Goal: Task Accomplishment & Management: Use online tool/utility

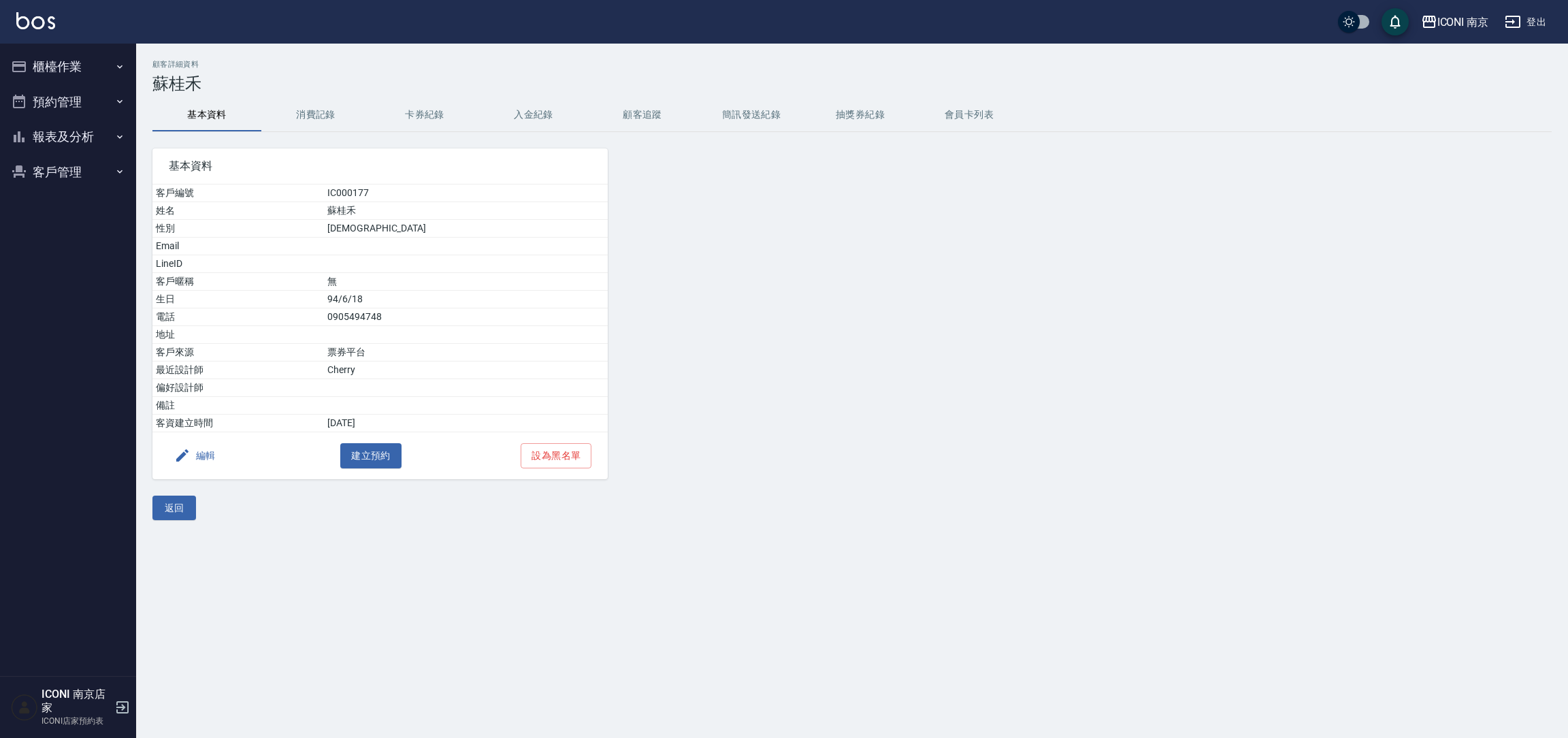
click at [405, 320] on td "0905494748" at bounding box center [466, 318] width 284 height 17
click at [405, 321] on td "0905494748" at bounding box center [466, 318] width 284 height 17
copy td "0905494748"
click at [49, 58] on button "櫃檯作業" at bounding box center [68, 67] width 125 height 36
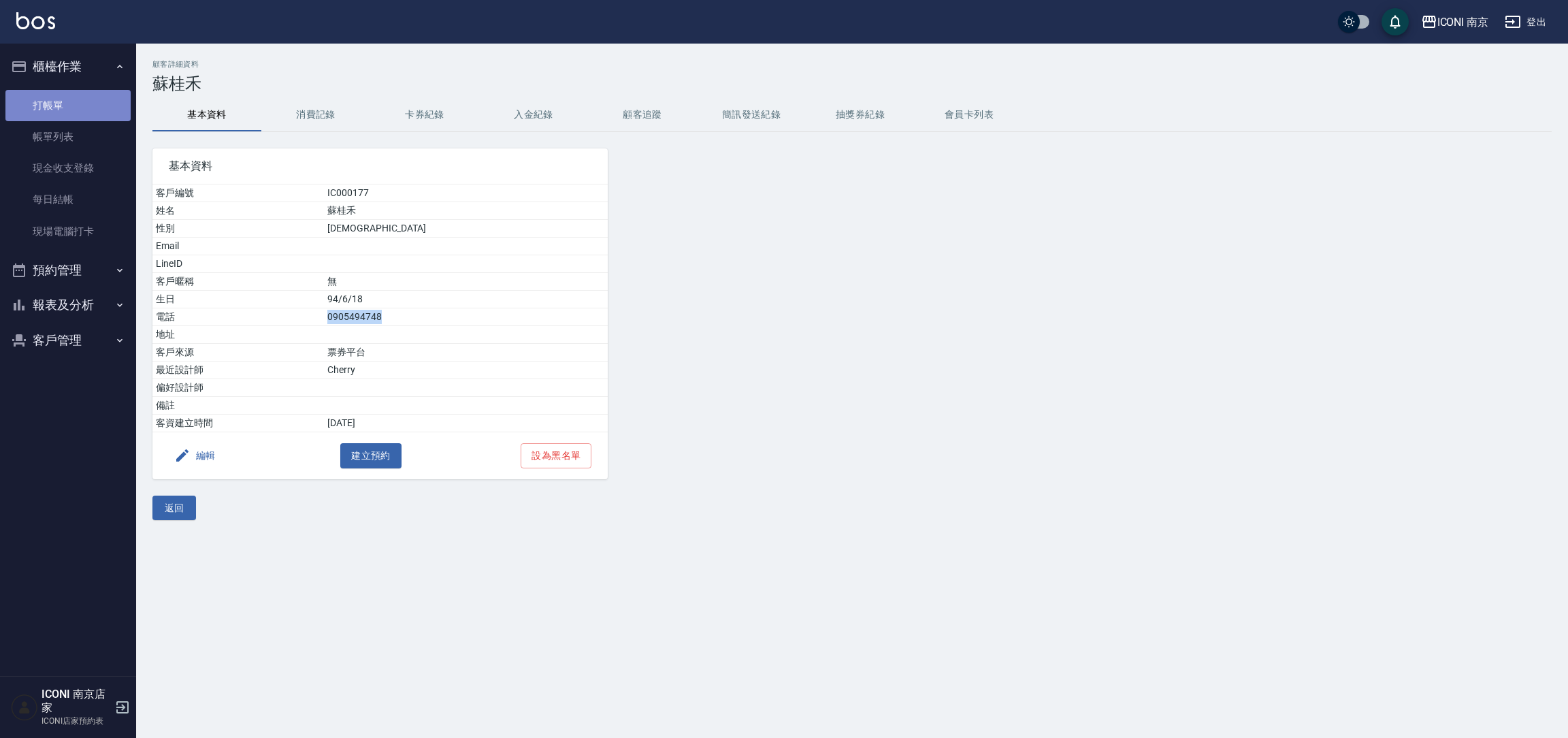
click at [49, 106] on link "打帳單" at bounding box center [68, 105] width 125 height 31
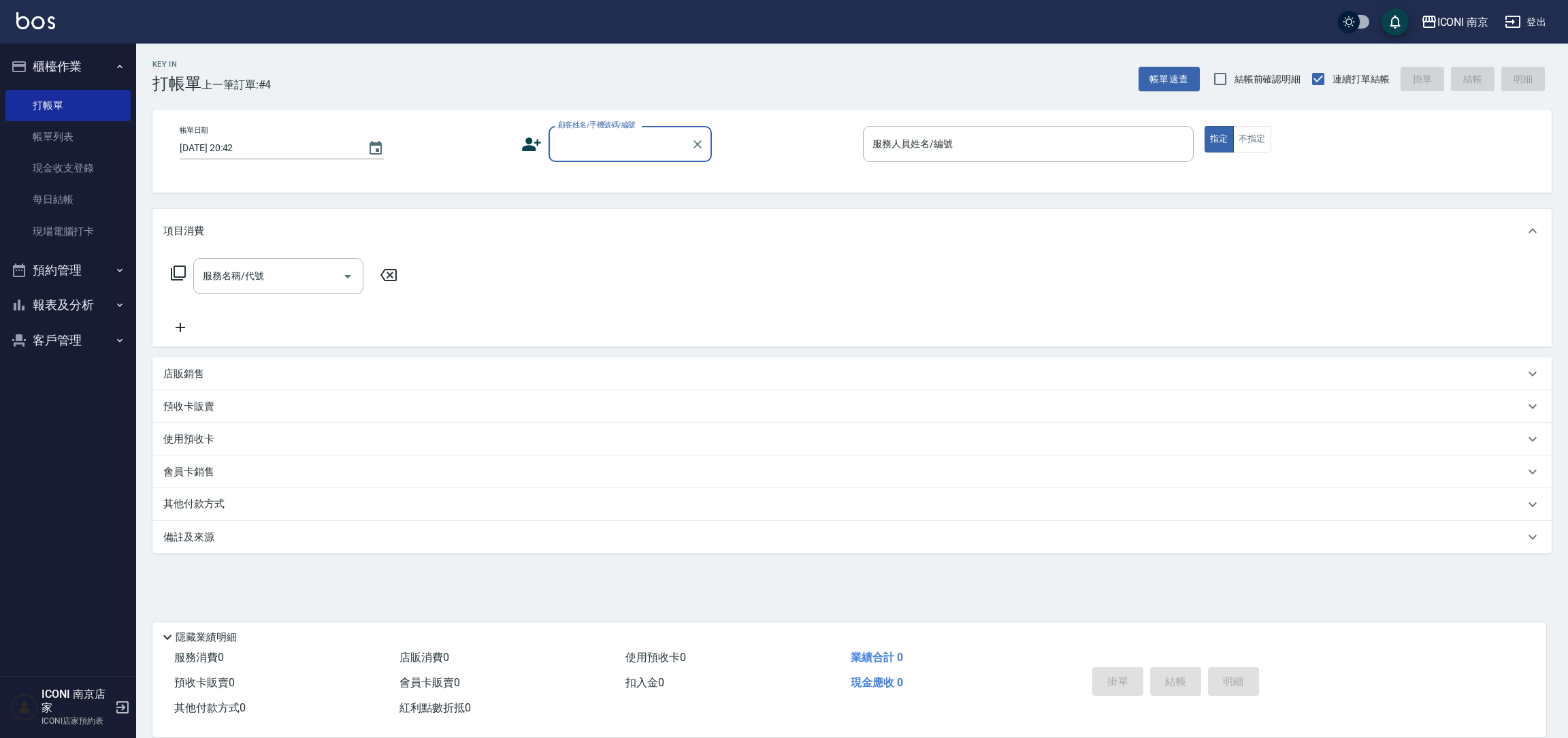
click at [646, 147] on input "顧客姓名/手機號碼/編號" at bounding box center [620, 144] width 130 height 24
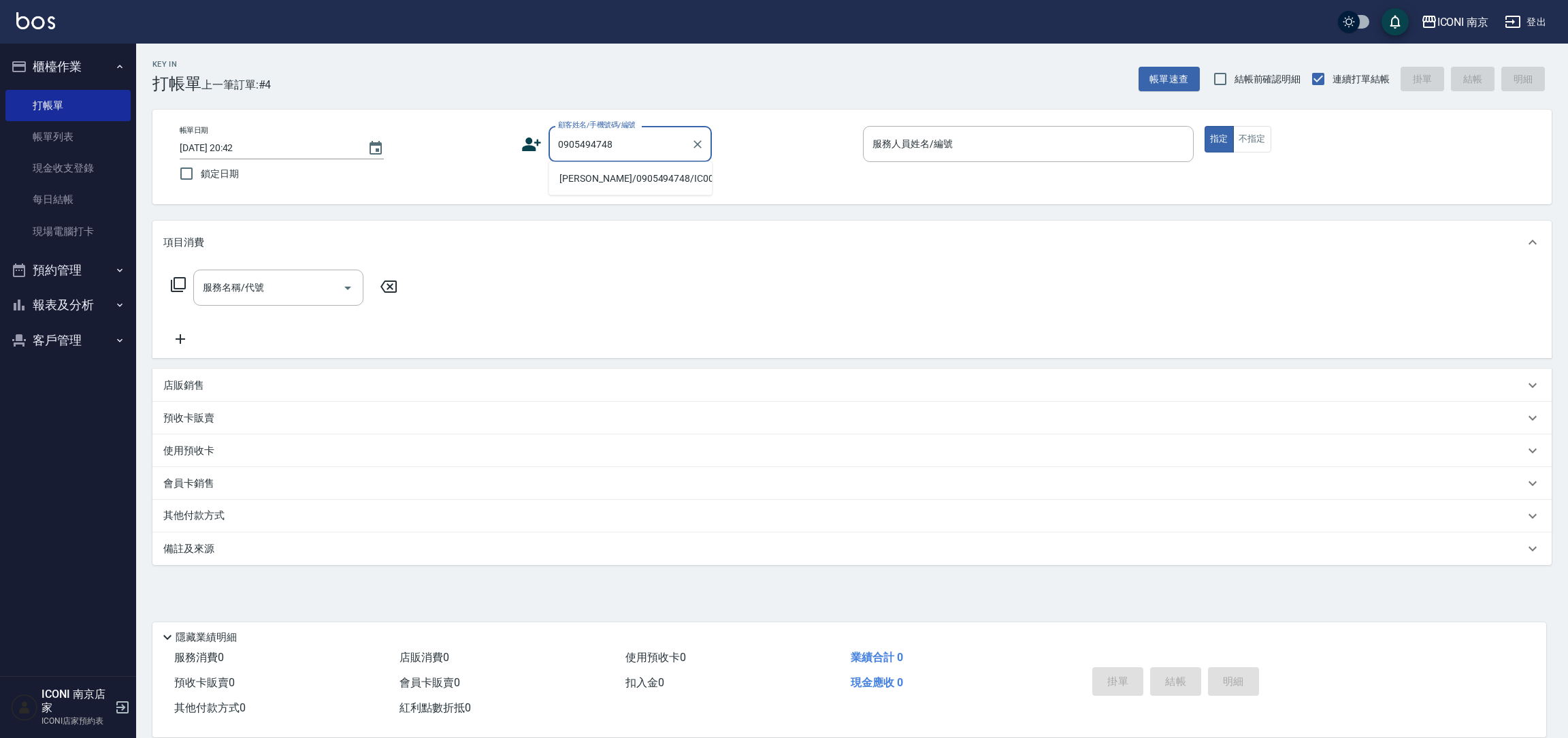
click at [619, 180] on li "[PERSON_NAME]/0905494748/IC000177" at bounding box center [630, 178] width 163 height 22
type input "[PERSON_NAME]/0905494748/IC000177"
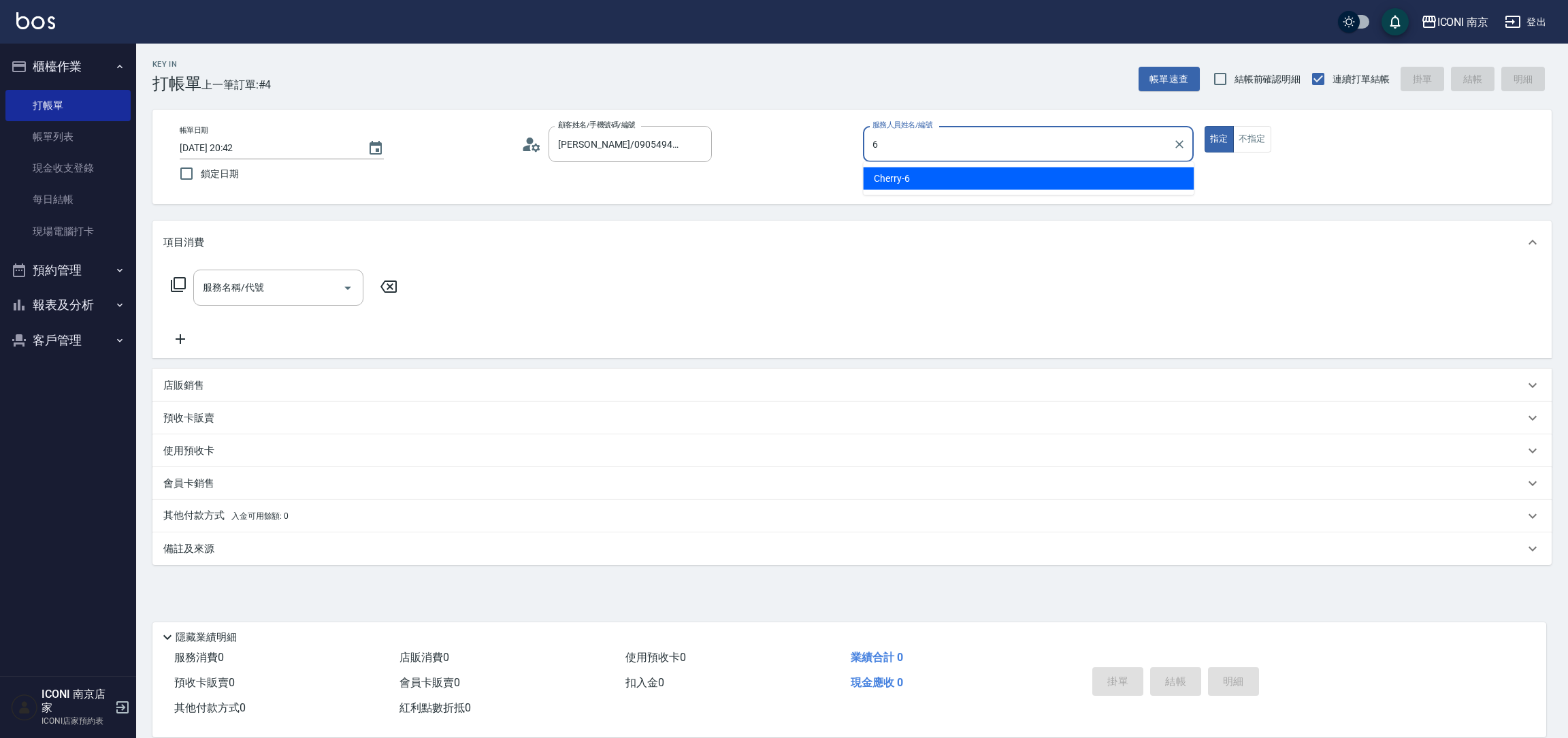
type input "Cherry-6"
type button "true"
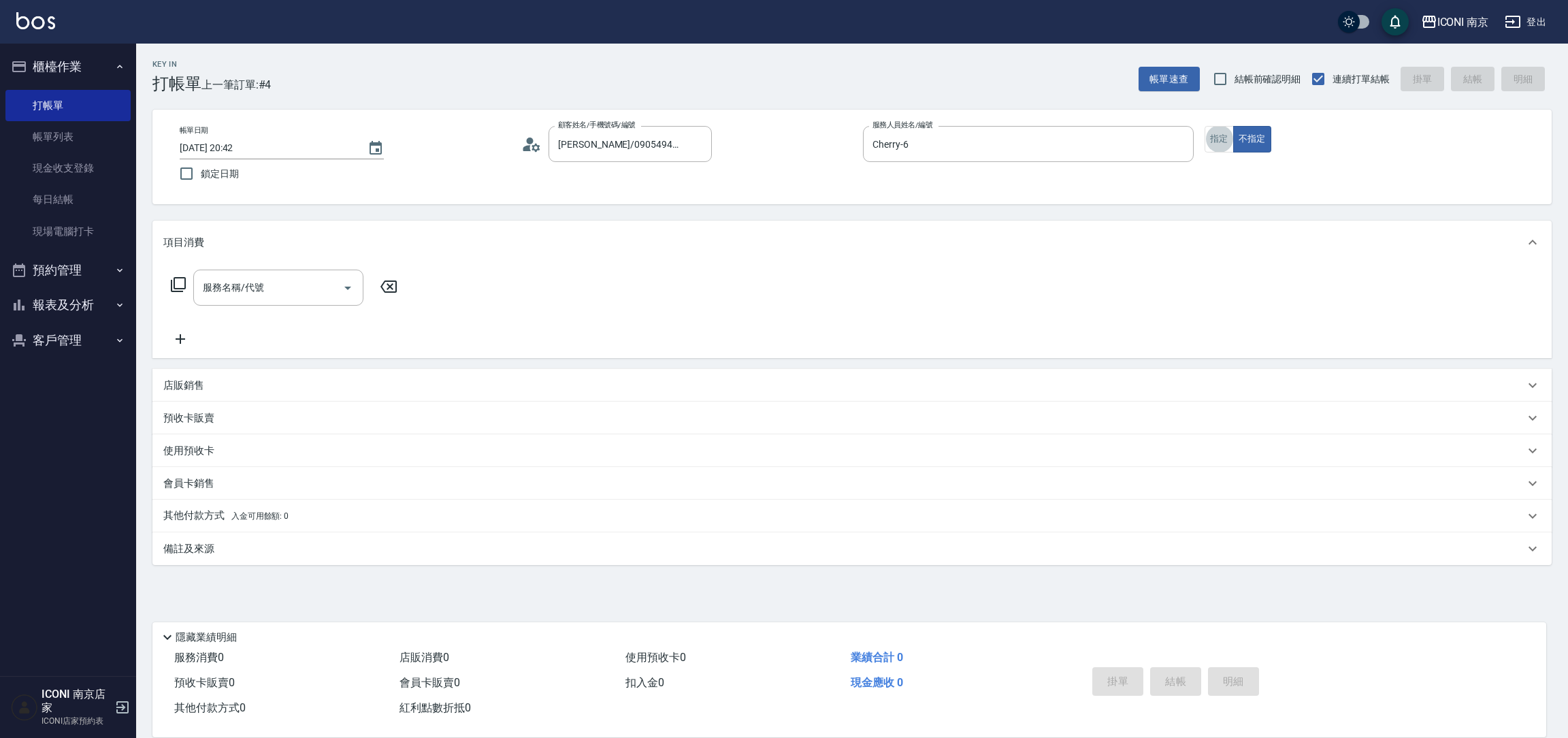
click at [176, 286] on icon at bounding box center [178, 284] width 17 height 17
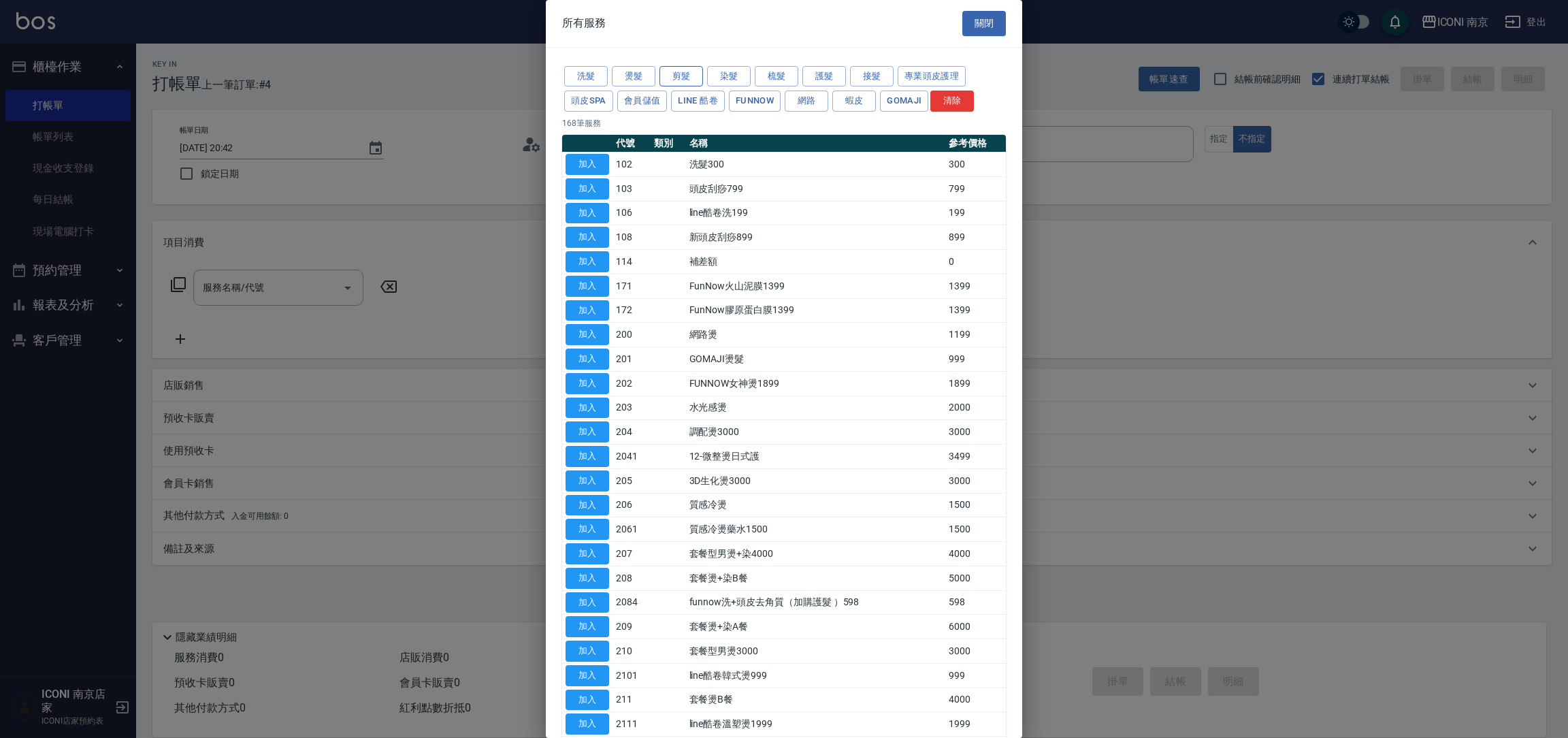
drag, startPoint x: 665, startPoint y: 67, endPoint x: 672, endPoint y: 76, distance: 11.4
click at [668, 74] on button "剪髮" at bounding box center [681, 76] width 43 height 21
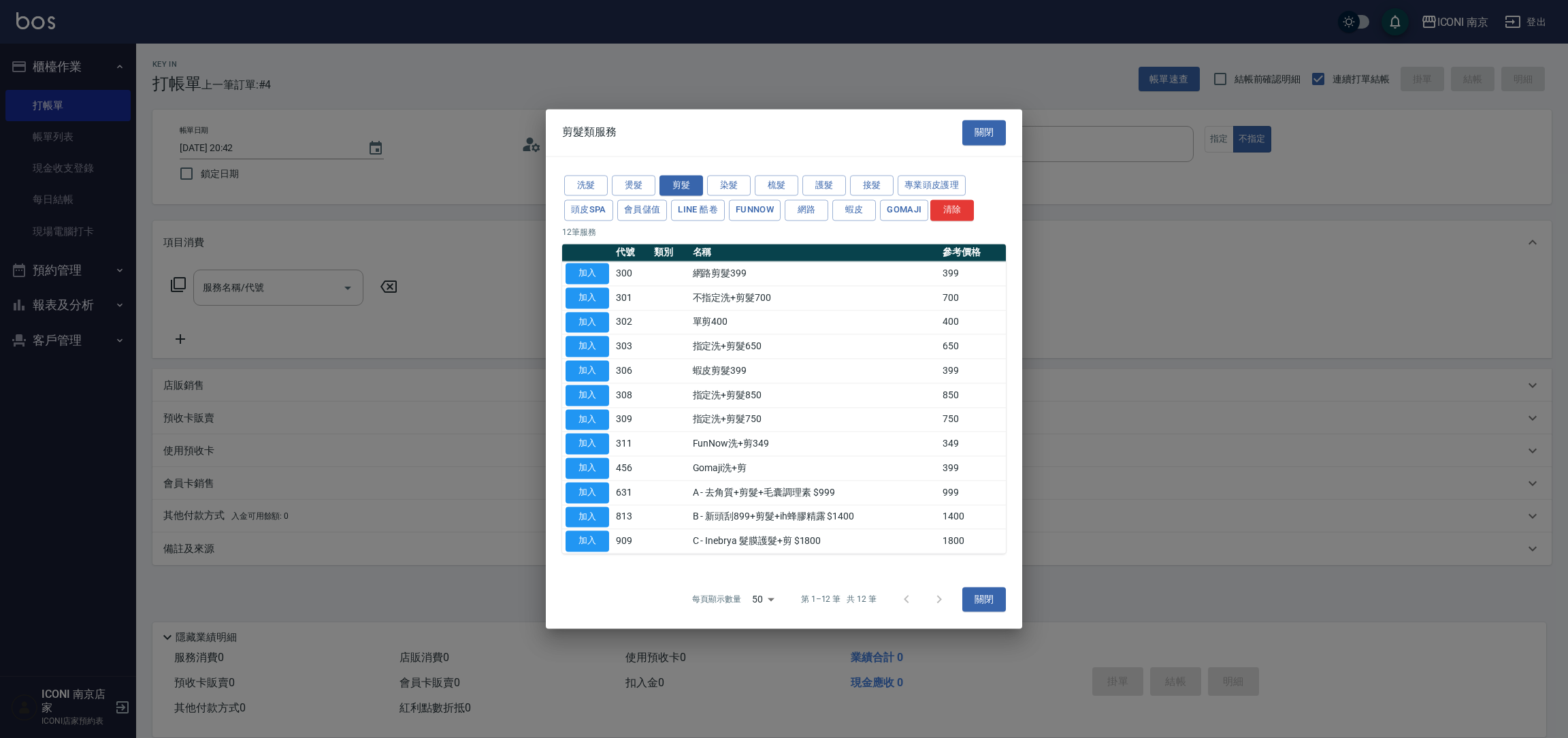
drag, startPoint x: 582, startPoint y: 470, endPoint x: 551, endPoint y: 441, distance: 42.4
click at [582, 470] on button "加入" at bounding box center [588, 468] width 43 height 21
type input "Gomaji洗+剪(456)"
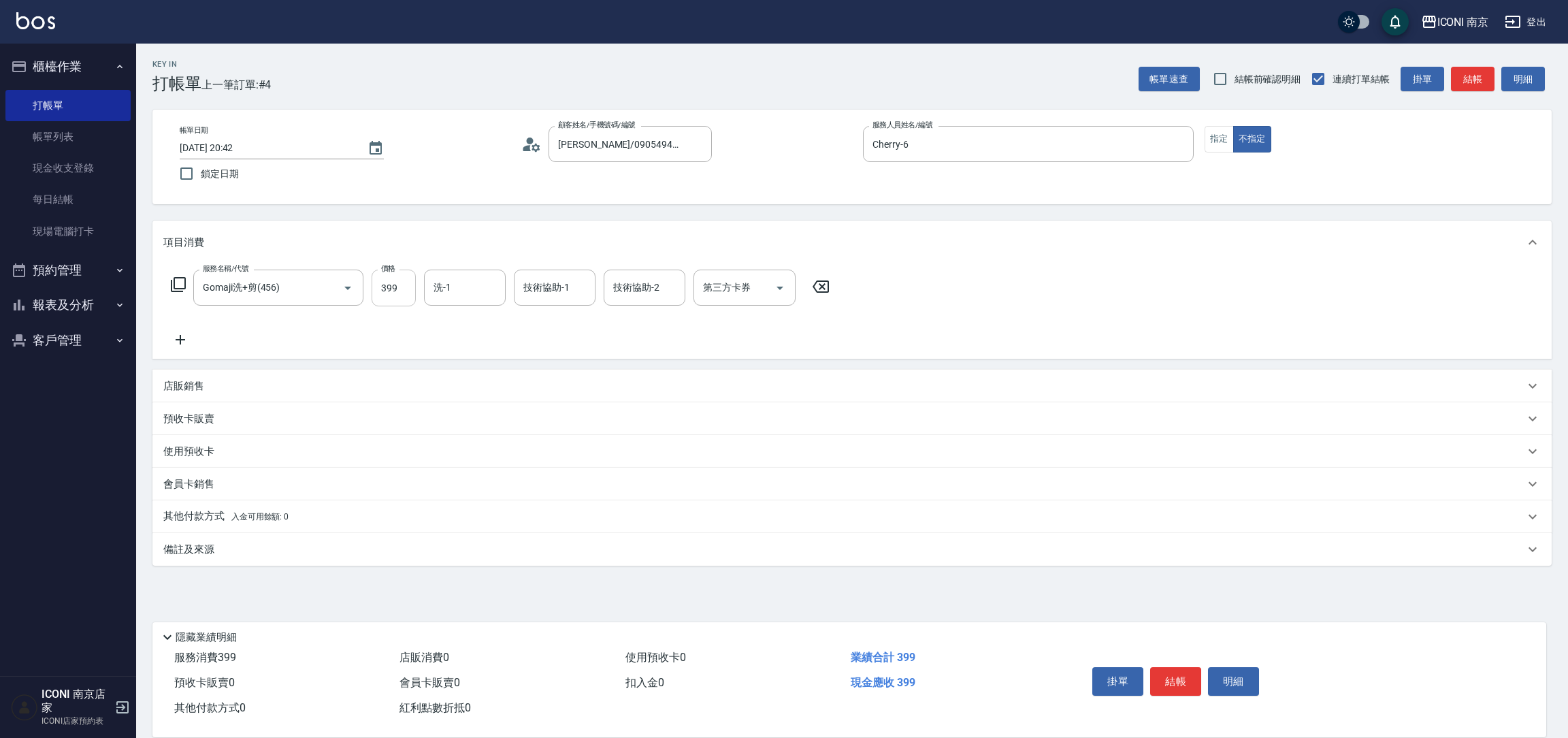
click at [397, 286] on input "399" at bounding box center [393, 288] width 44 height 37
type input "499"
type input "LORI-17"
click at [767, 277] on input "第三方卡券" at bounding box center [735, 287] width 70 height 24
click at [778, 283] on icon "Close" at bounding box center [780, 288] width 17 height 17
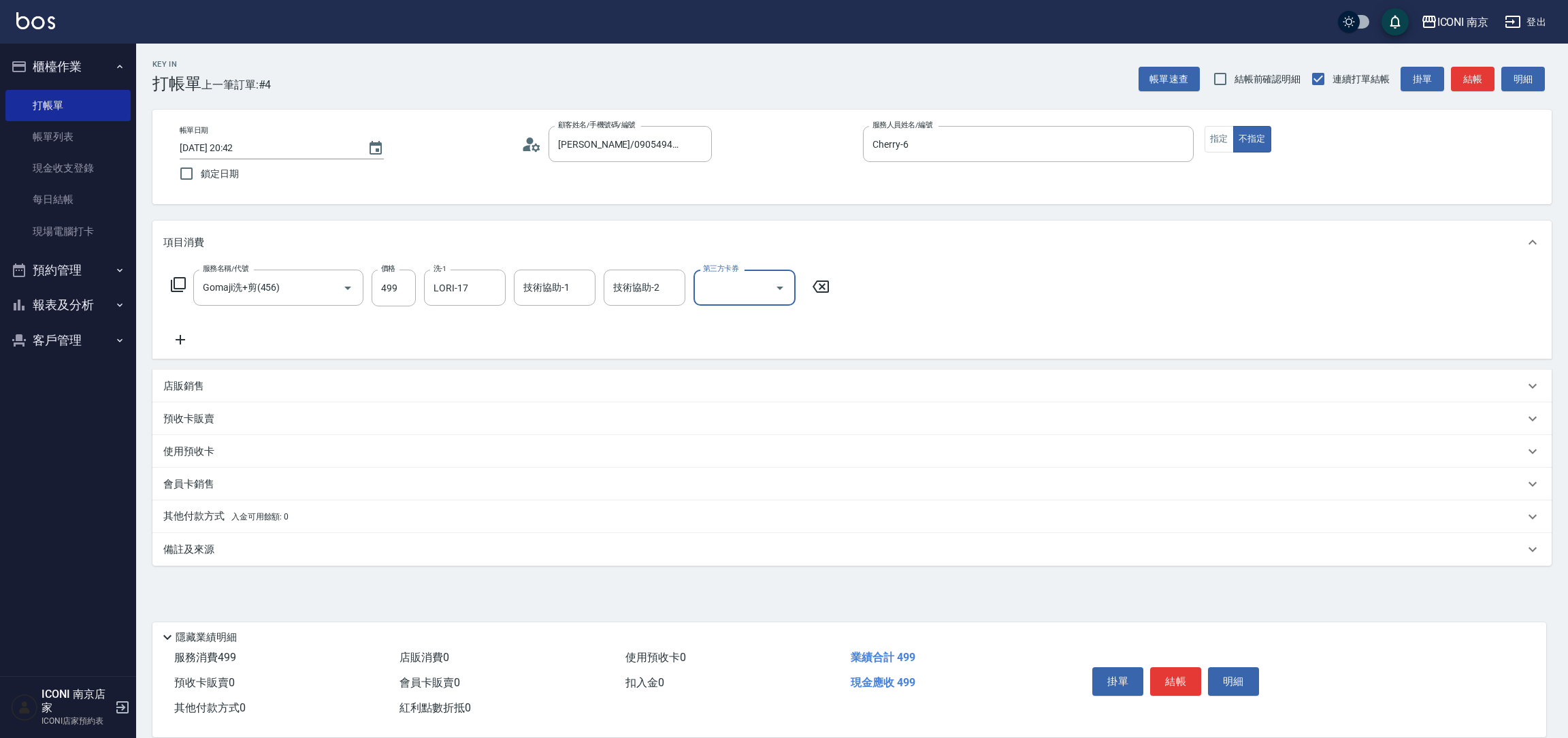
click at [772, 290] on icon "Open" at bounding box center [780, 288] width 17 height 17
click at [751, 412] on span "Gomaji" at bounding box center [744, 412] width 102 height 22
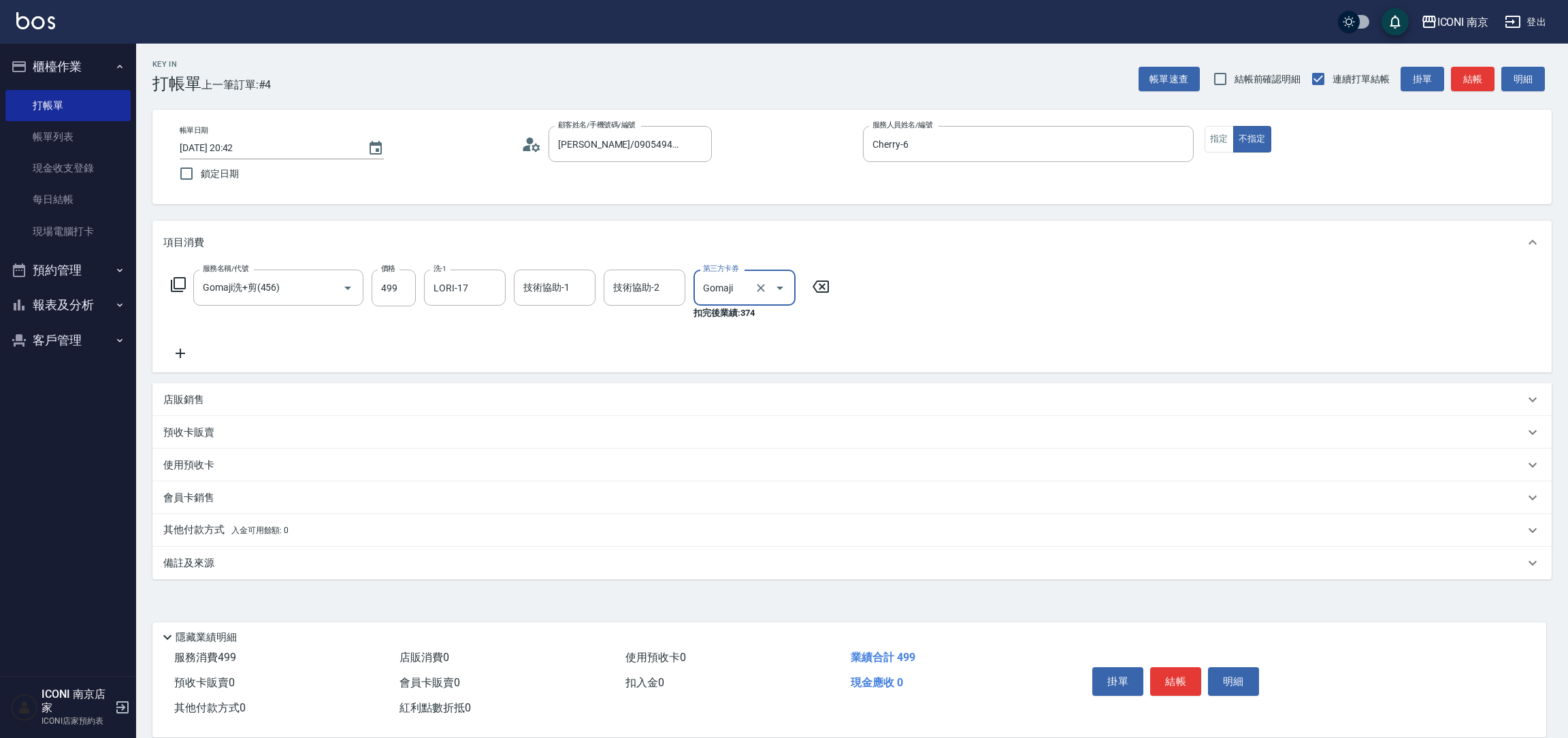
type input "Gomaji"
click at [1175, 678] on button "結帳" at bounding box center [1176, 681] width 51 height 28
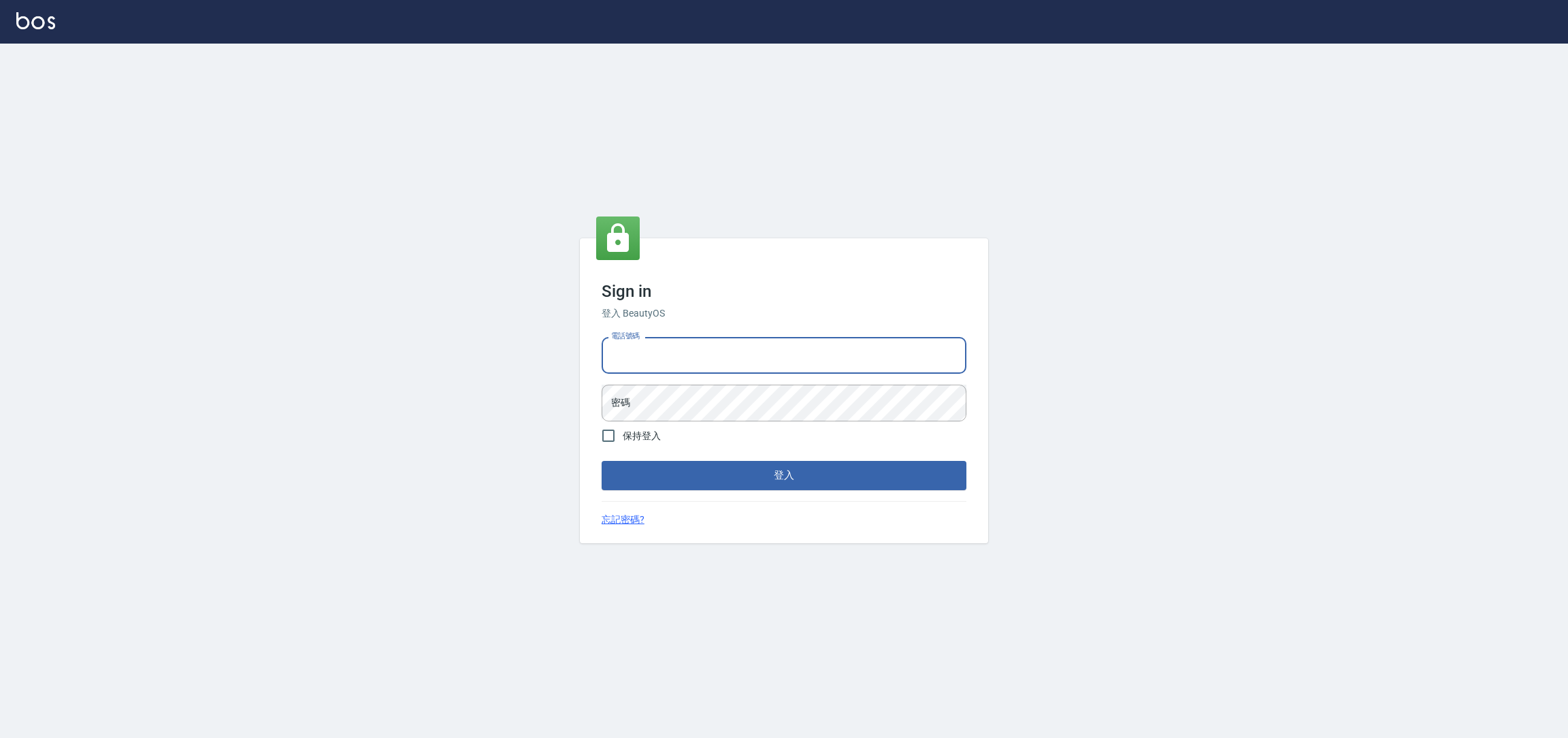
type input "0981921116"
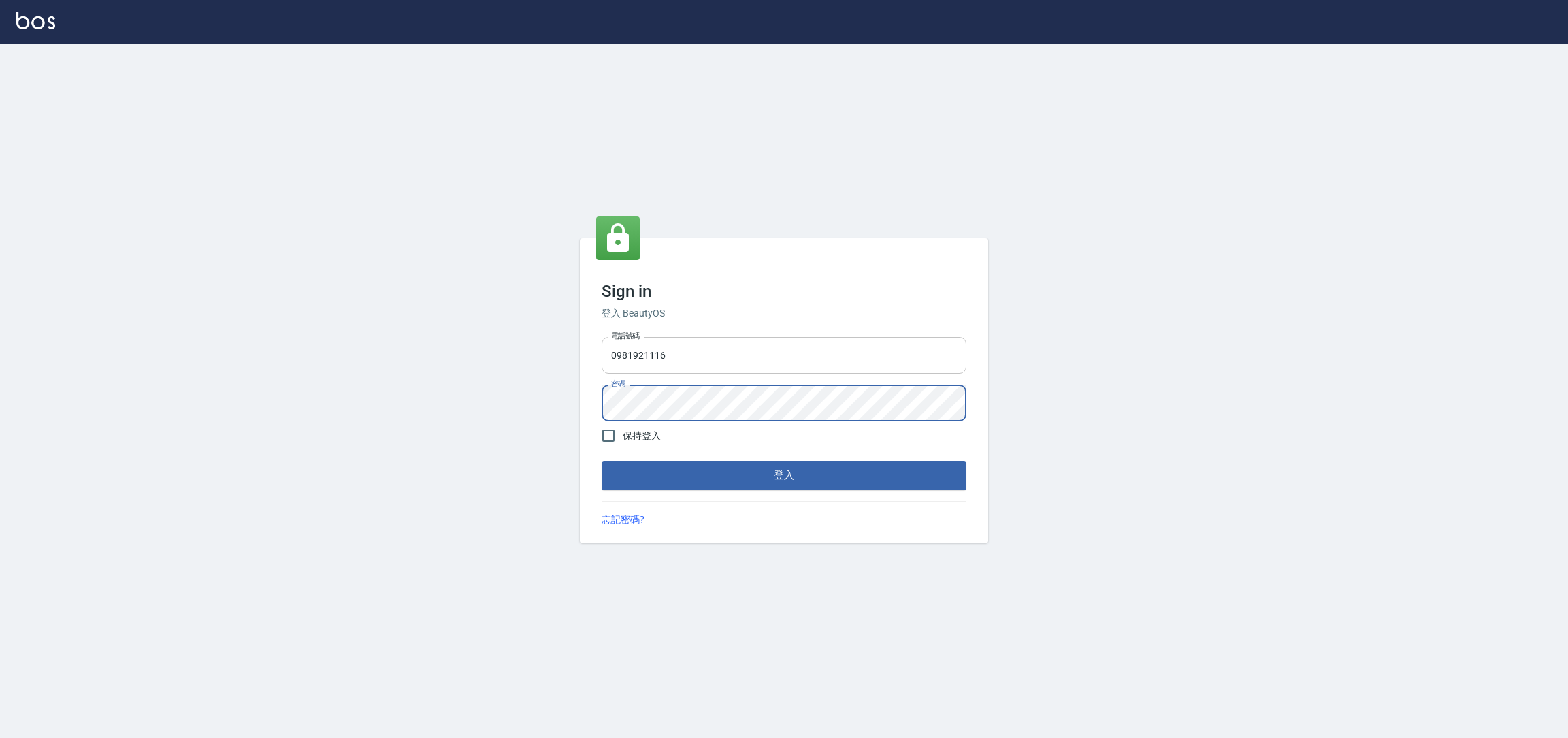
click at [601, 461] on button "登入" at bounding box center [784, 475] width 365 height 28
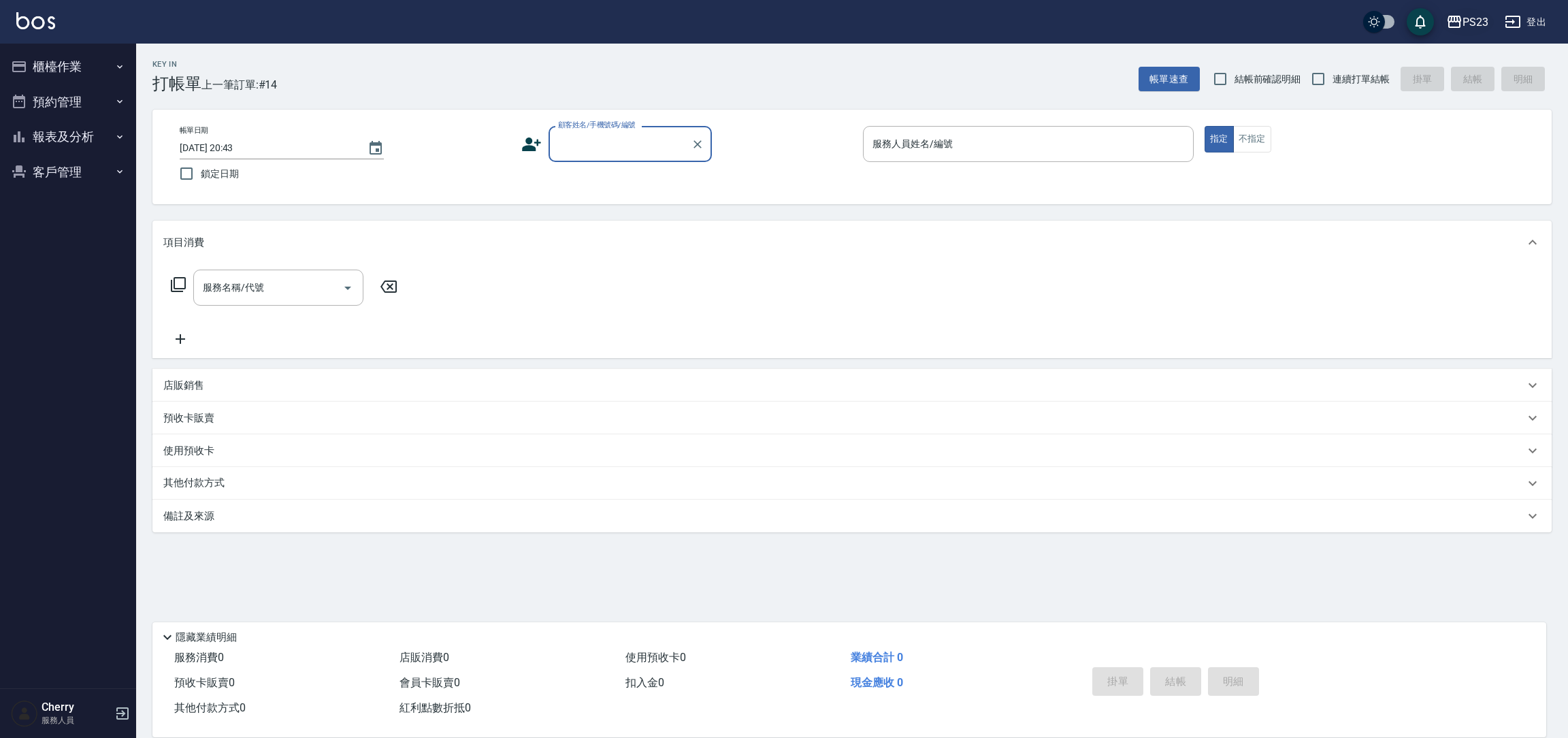
click at [1472, 28] on div "PS23" at bounding box center [1476, 22] width 26 height 17
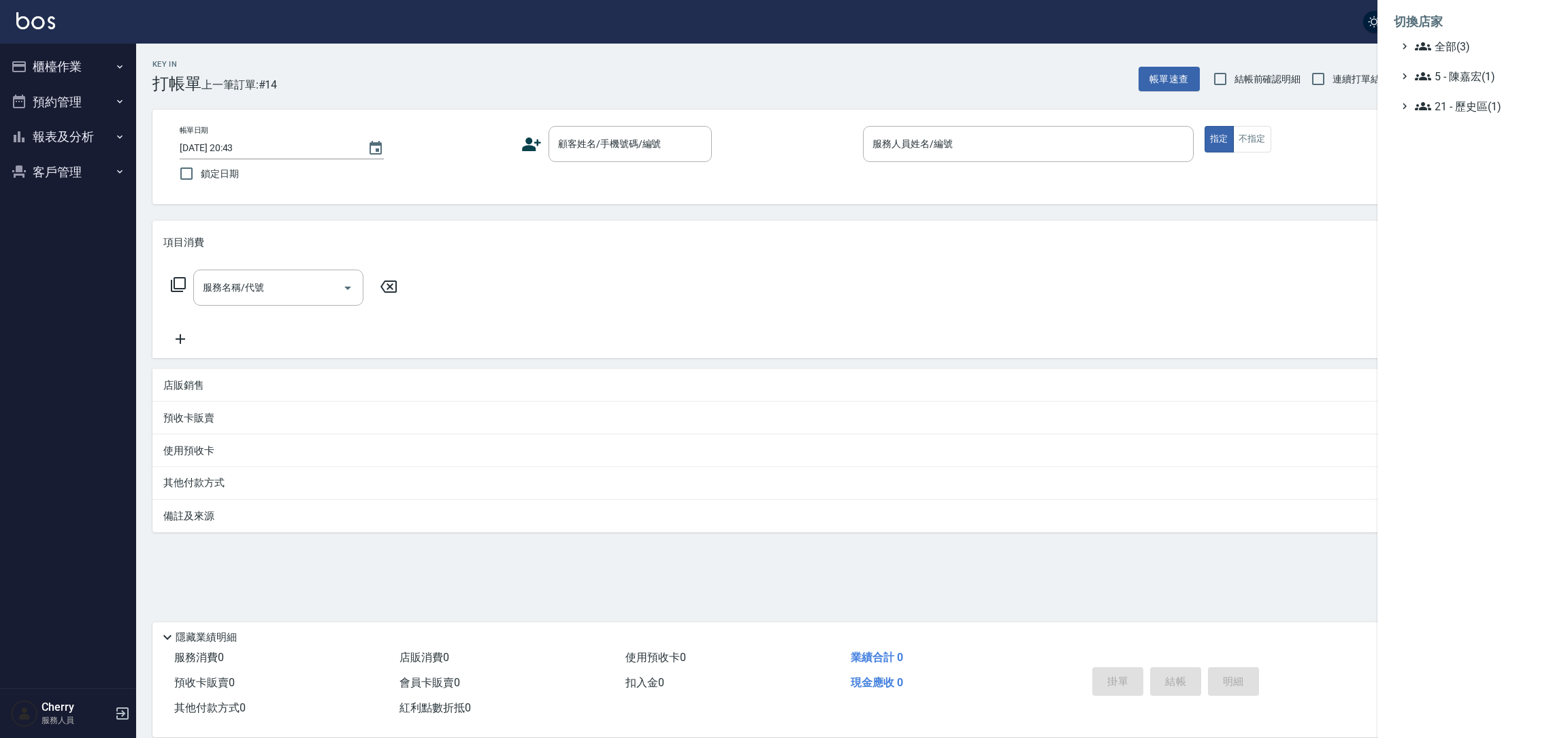
click at [59, 128] on div at bounding box center [784, 369] width 1568 height 738
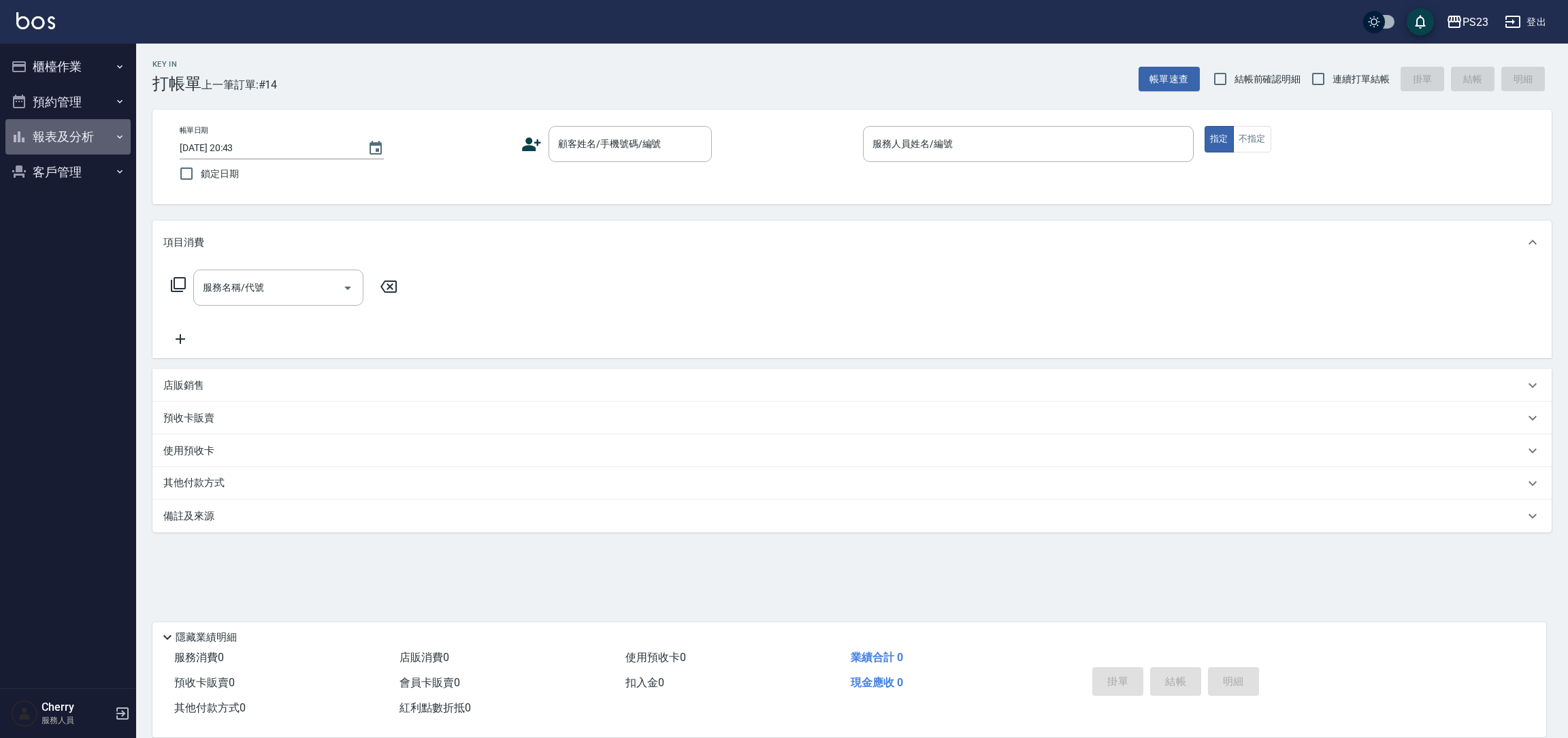
click at [57, 146] on button "報表及分析" at bounding box center [68, 136] width 125 height 36
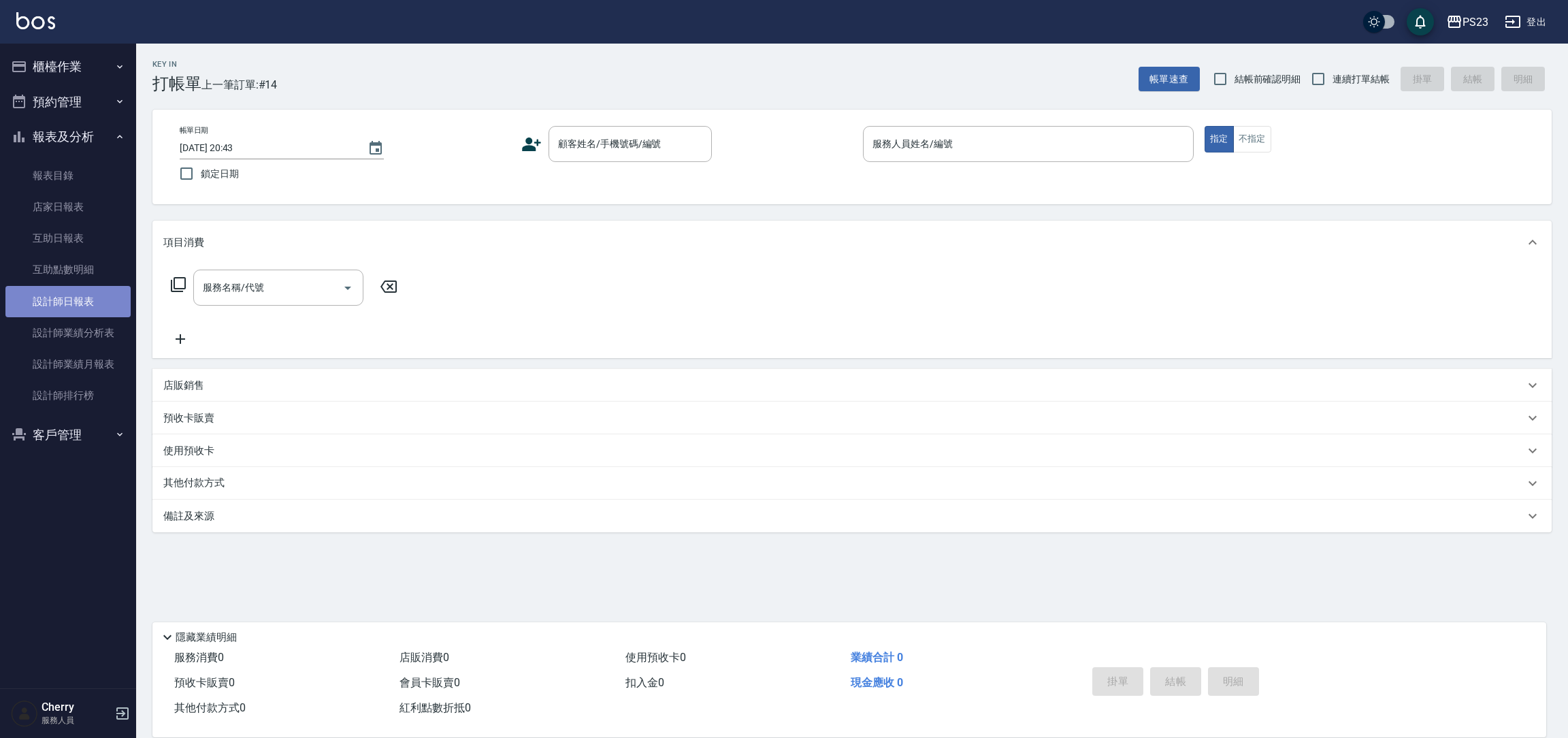
click at [72, 302] on link "設計師日報表" at bounding box center [68, 302] width 125 height 31
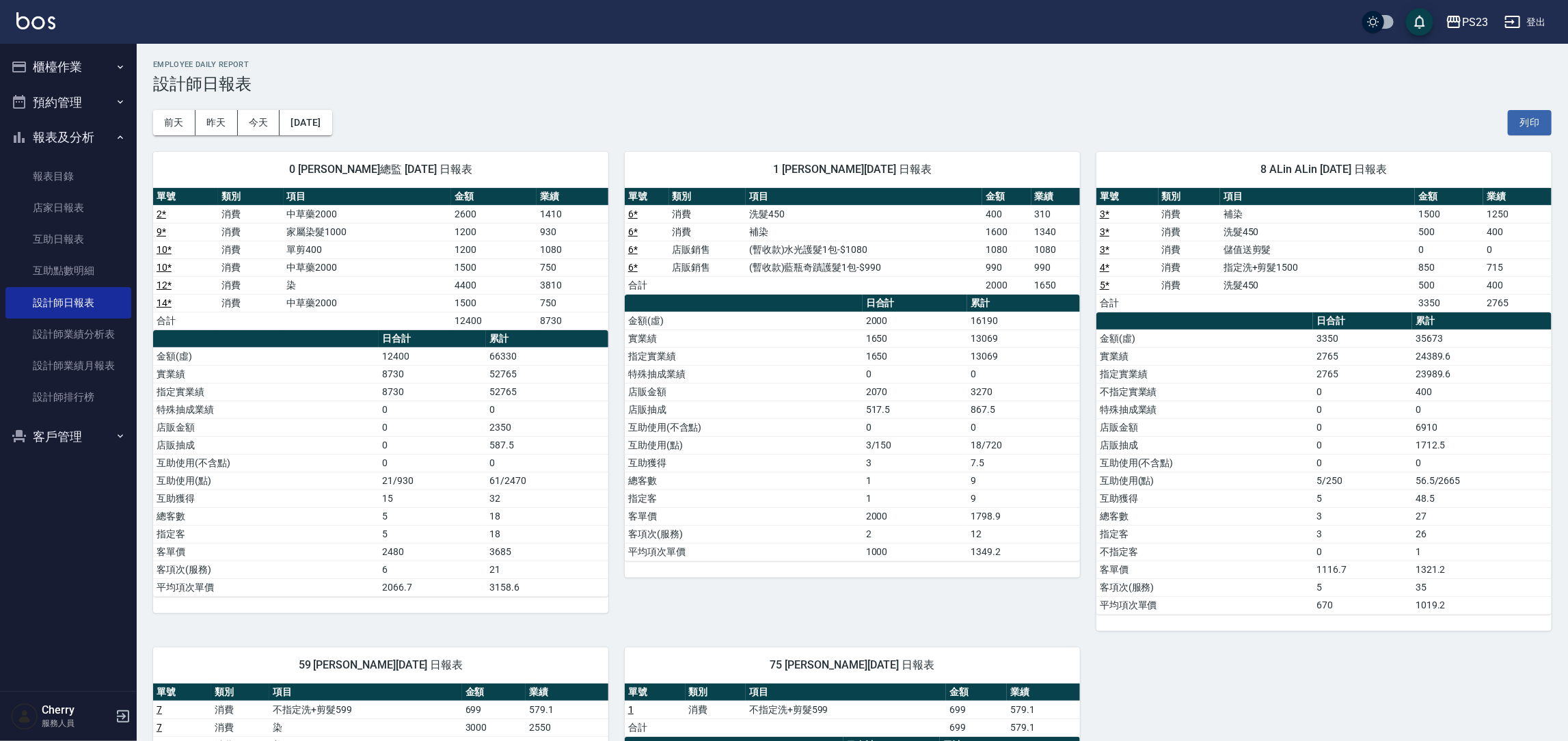
click at [1176, 691] on div "0 Monica OuMonica總監 09/09/2025 日報表 單號 類別 項目 金額 業績 2 * 消費 中草藥2000 2600 1410 9 * …" at bounding box center [844, 631] width 1414 height 991
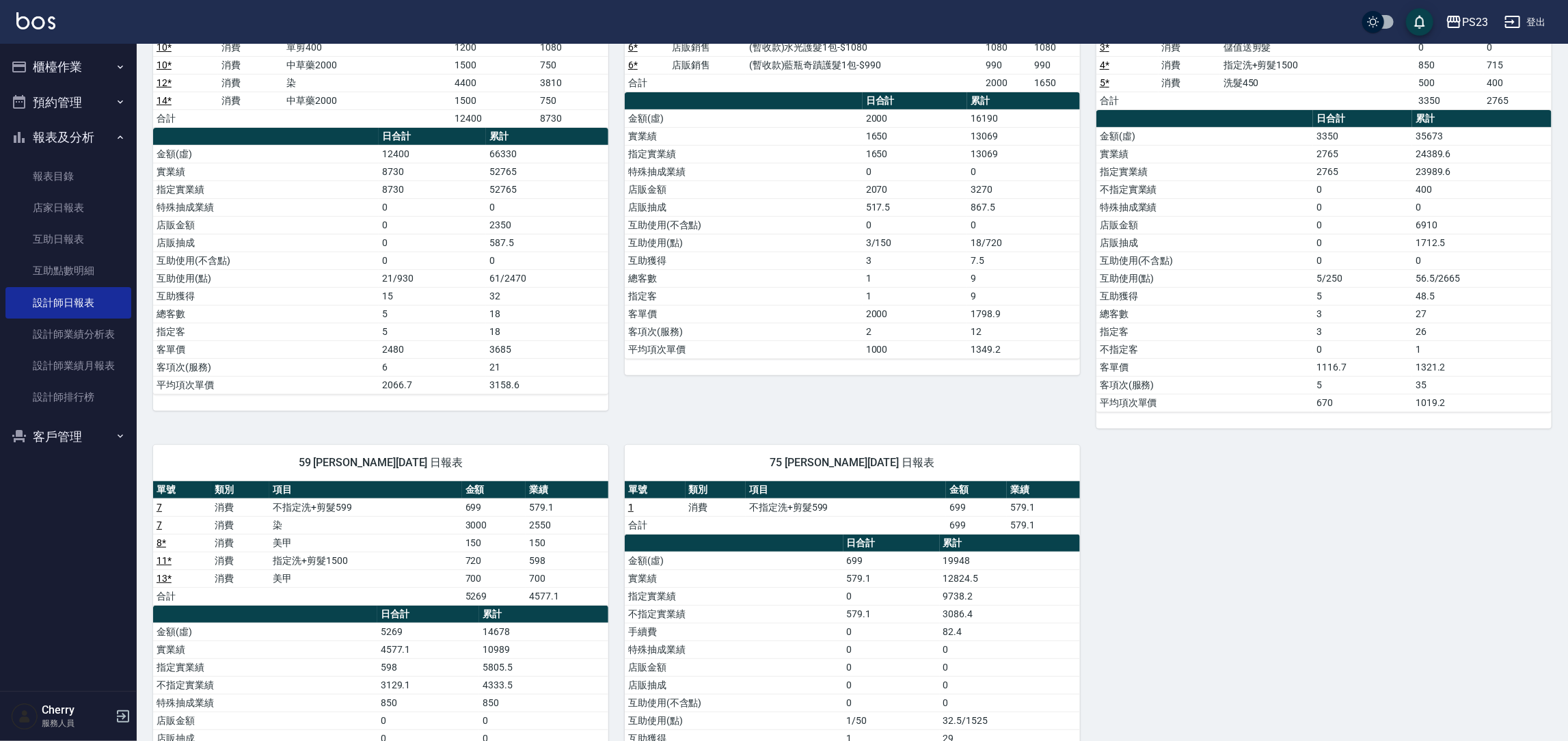
scroll to position [205, 0]
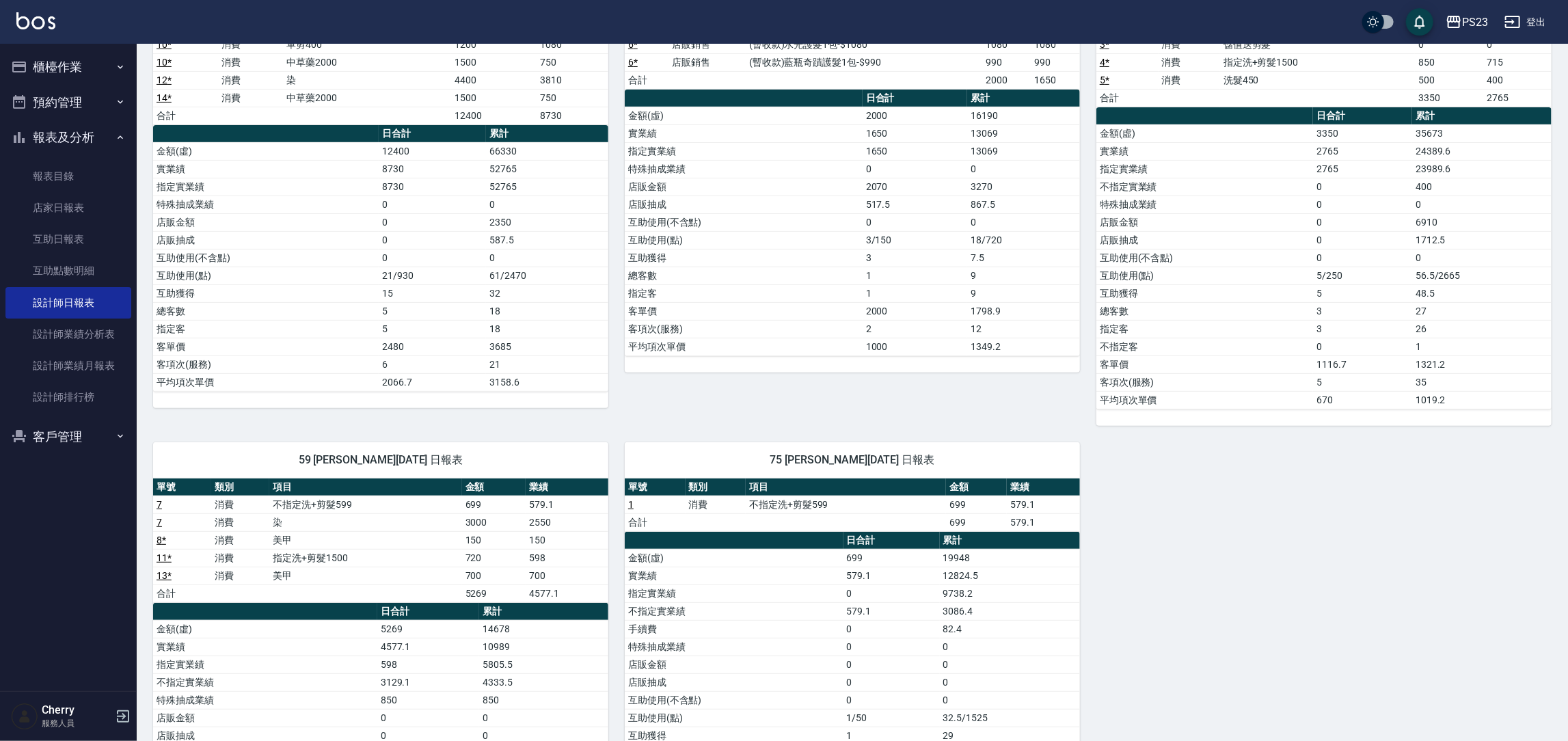
click at [1364, 533] on div "0 Monica OuMonica總監 09/09/2025 日報表 單號 類別 項目 金額 業績 2 * 消費 中草藥2000 2600 1410 9 * …" at bounding box center [844, 426] width 1414 height 991
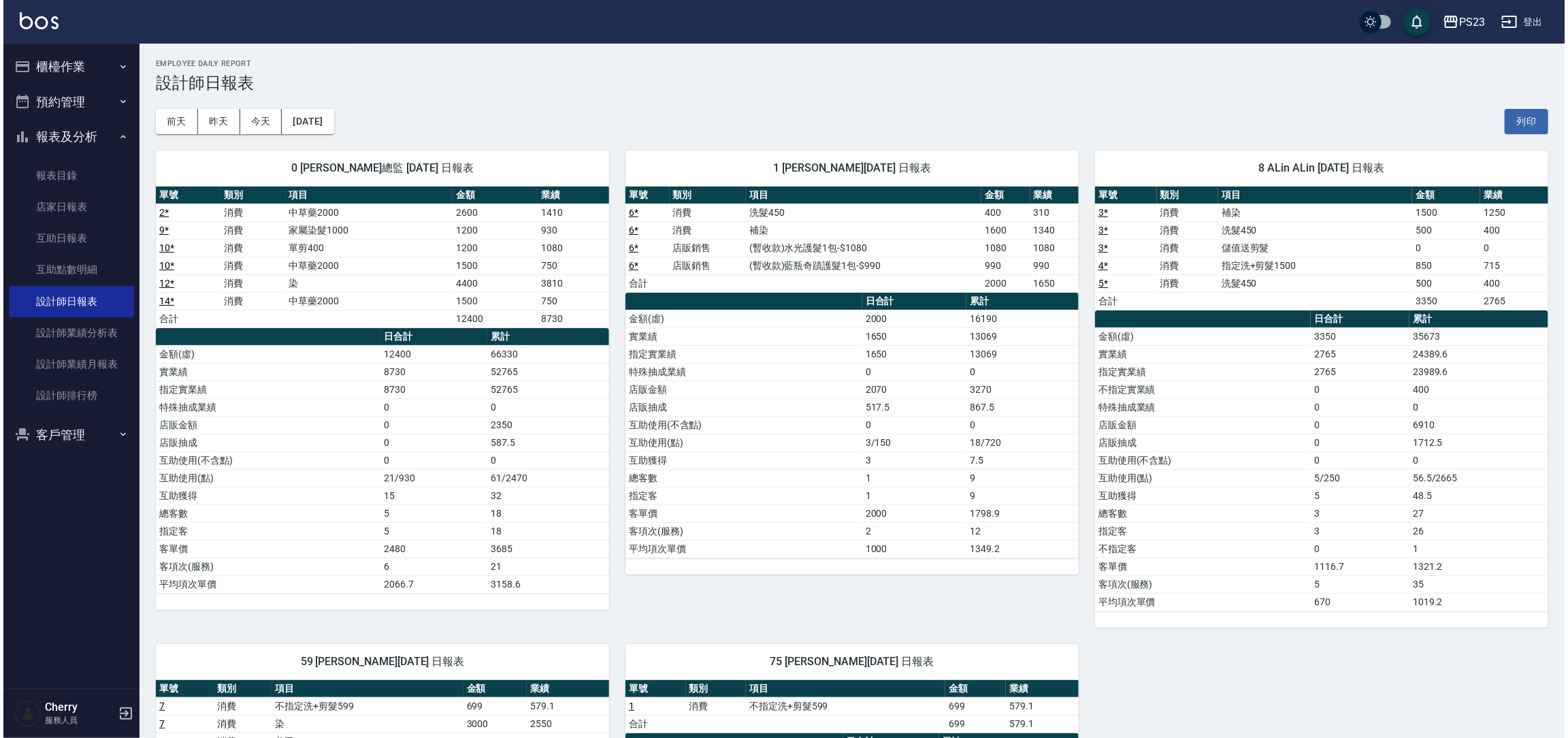
scroll to position [0, 0]
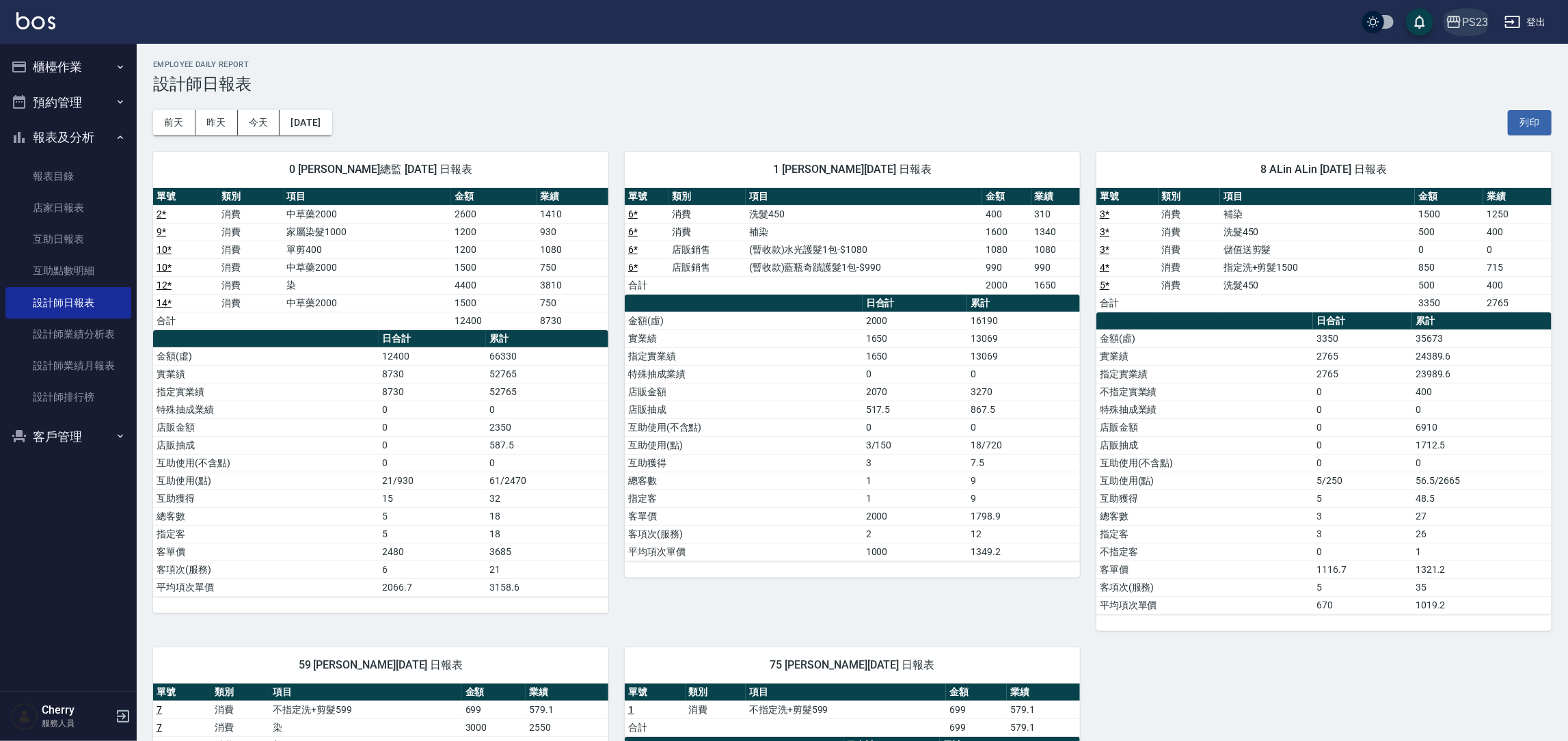
click at [1469, 20] on div "PS23" at bounding box center [1475, 22] width 26 height 17
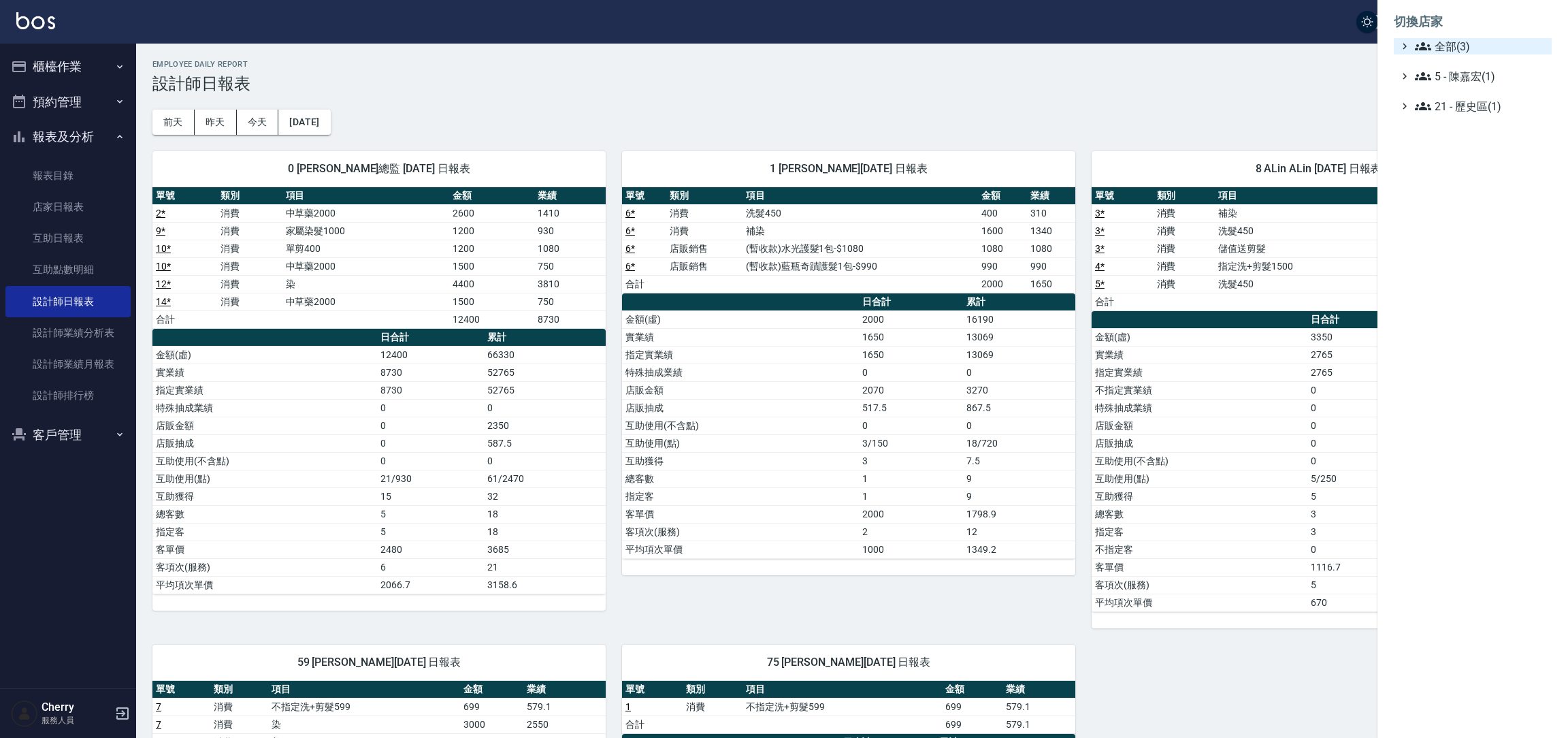
click at [1445, 46] on span "全部(3)" at bounding box center [1480, 46] width 131 height 17
click at [1469, 57] on span "ICONI 南京" at bounding box center [1480, 62] width 133 height 17
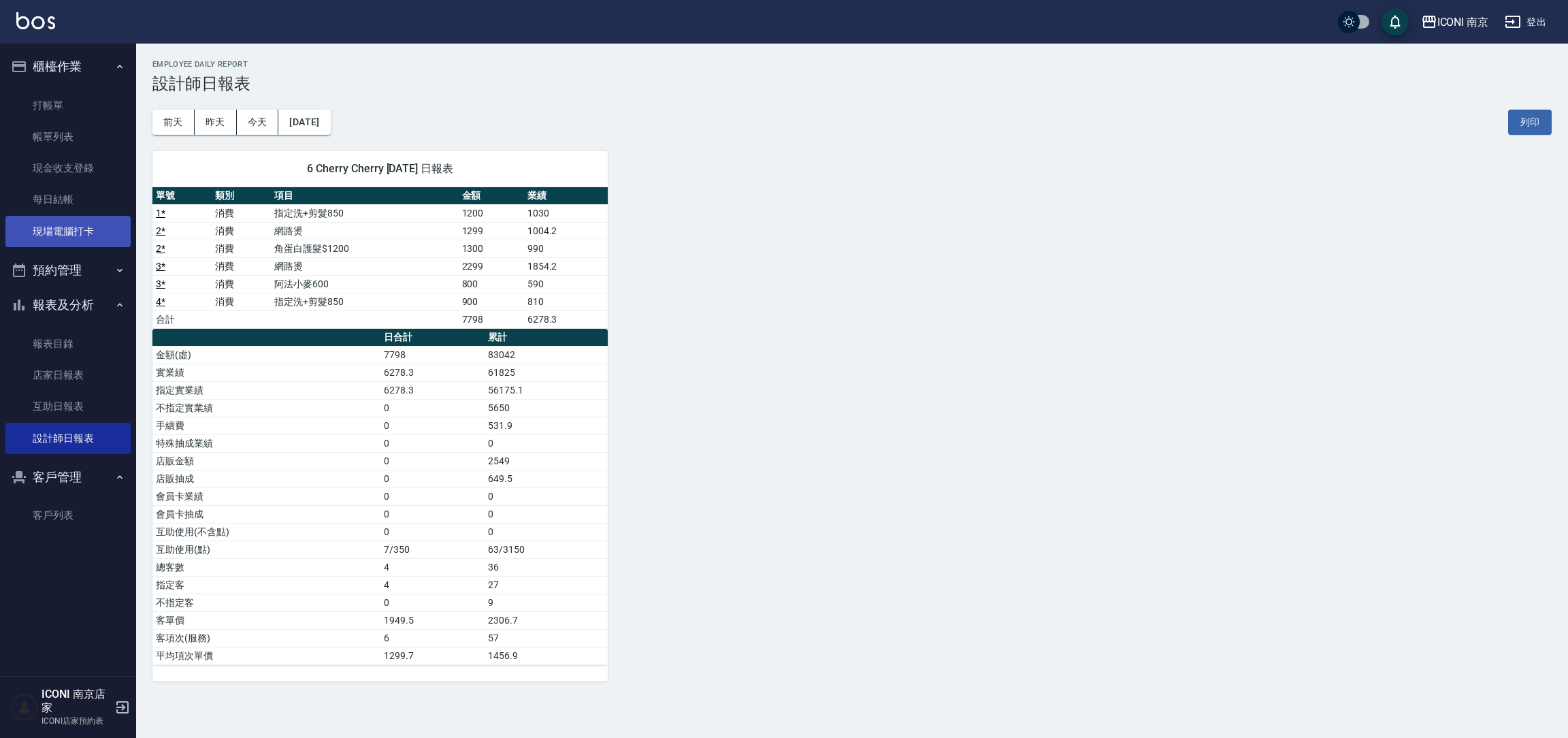
click at [68, 233] on link "現場電腦打卡" at bounding box center [68, 231] width 125 height 31
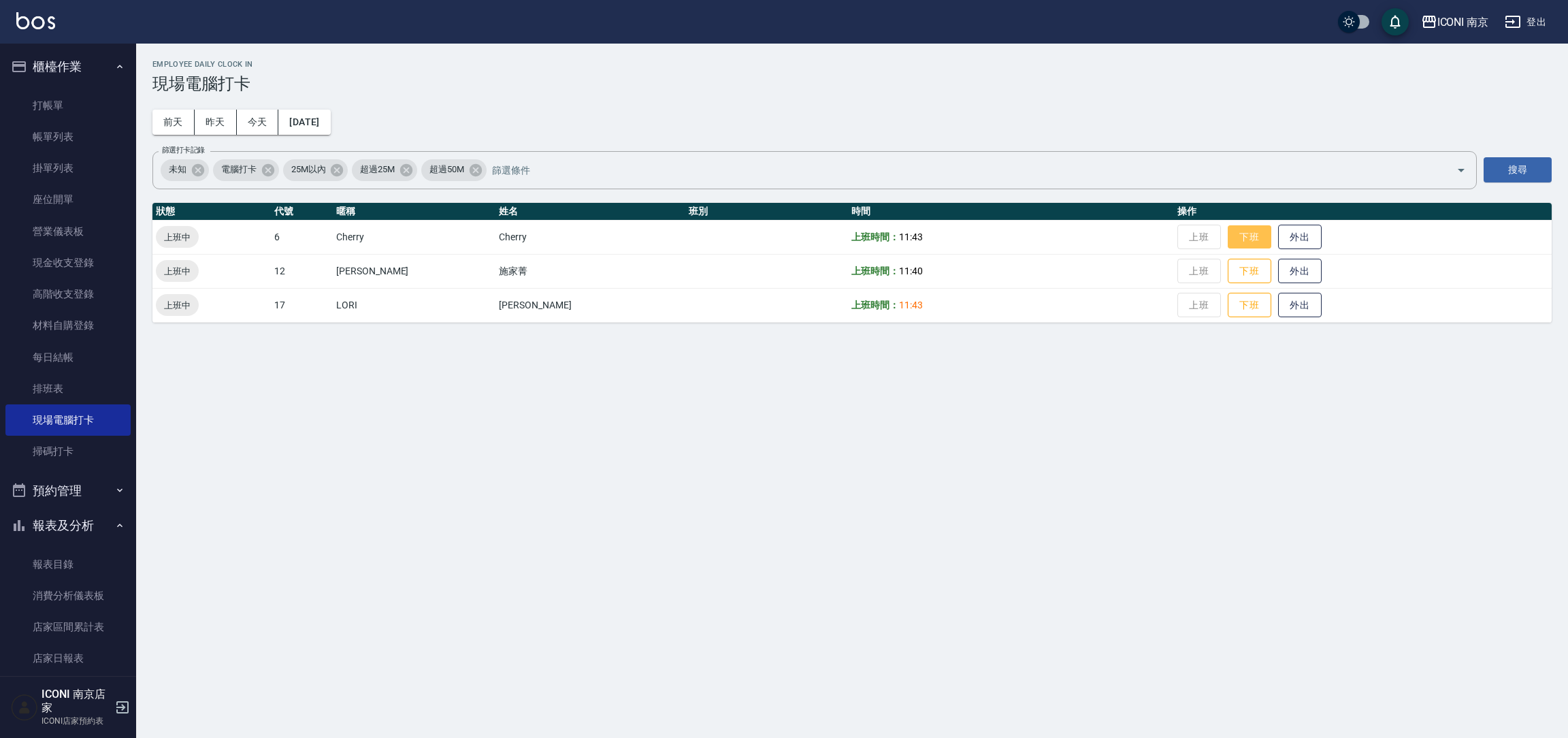
click at [1228, 241] on button "下班" at bounding box center [1250, 237] width 43 height 24
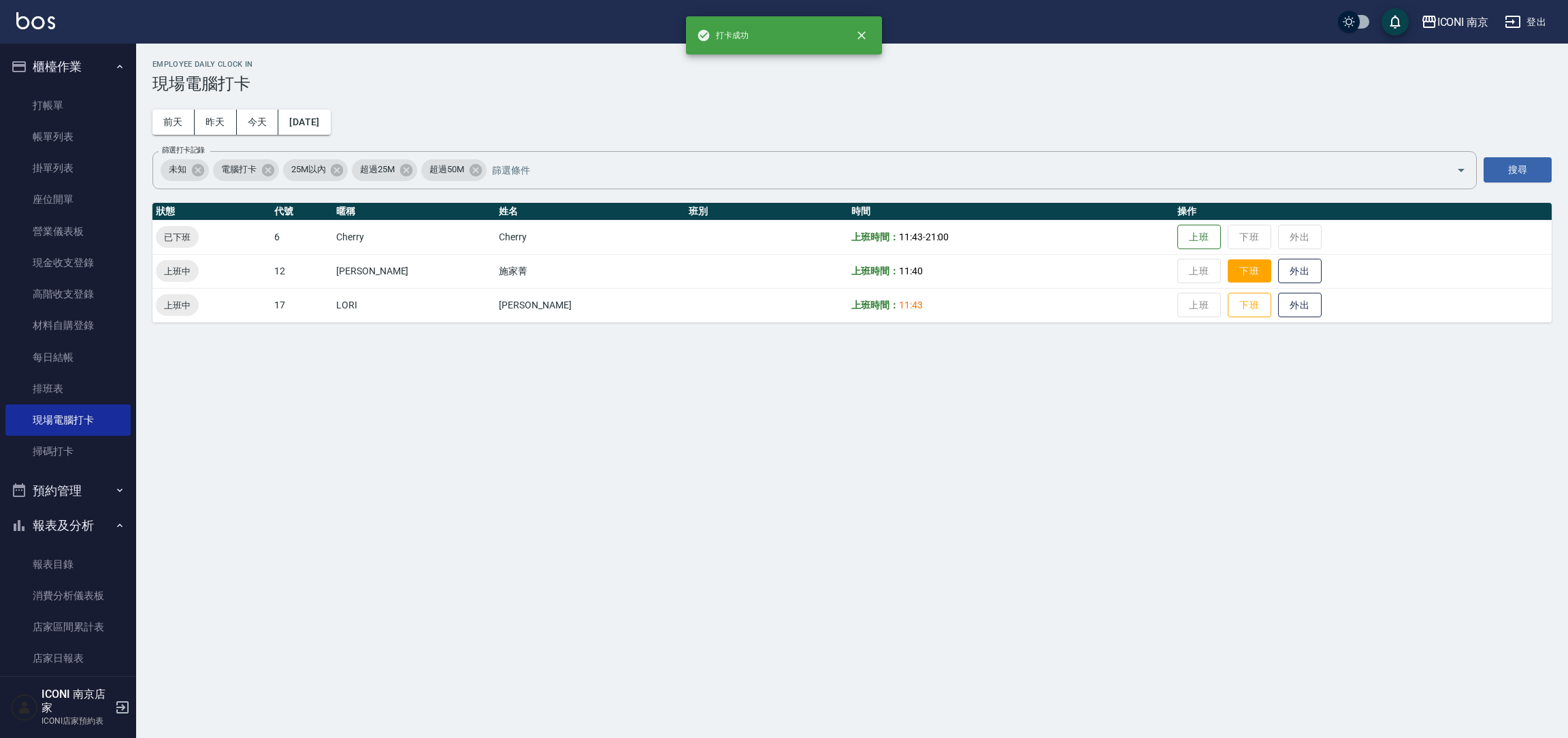
click at [1228, 266] on button "下班" at bounding box center [1250, 271] width 43 height 24
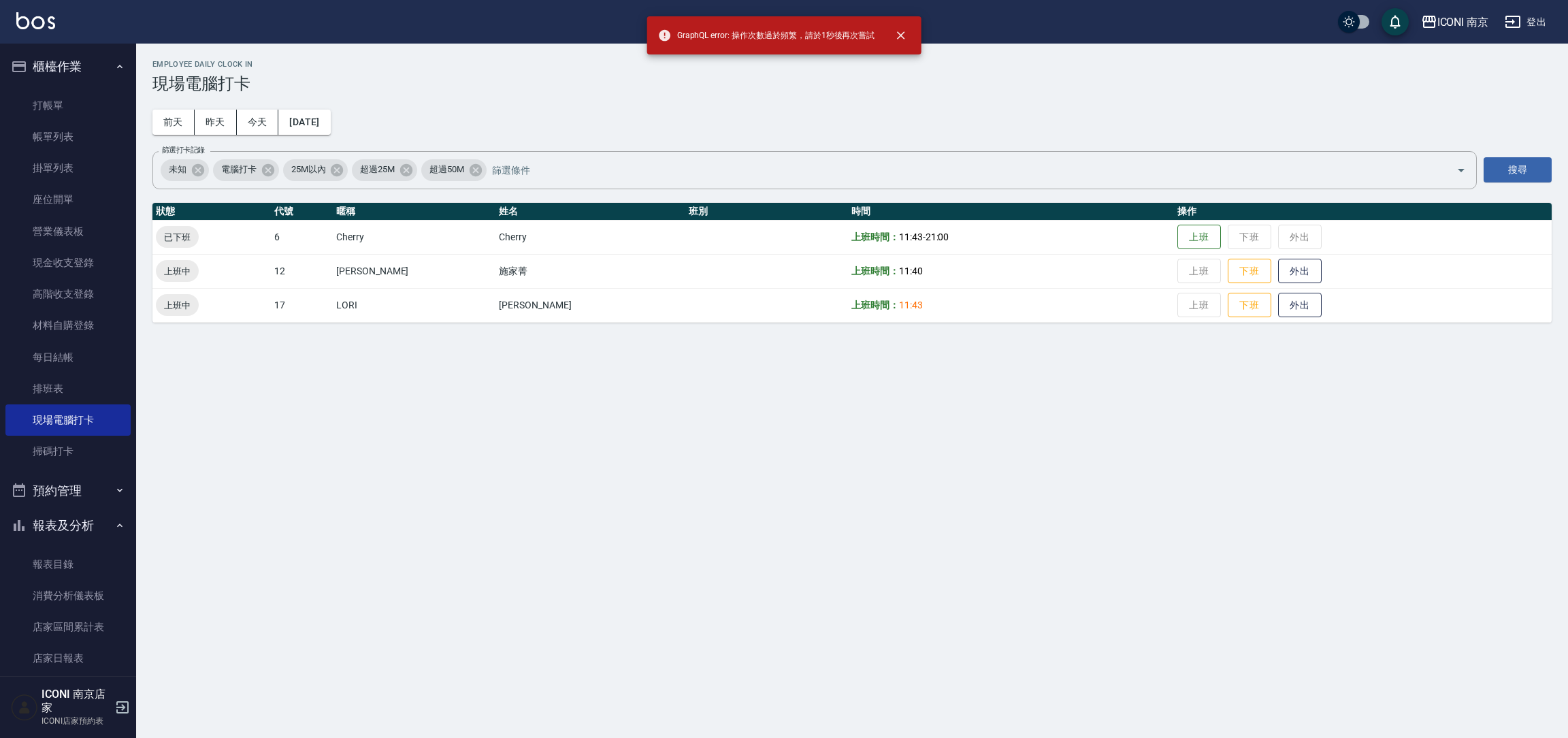
click at [1217, 291] on td "上班 下班 外出" at bounding box center [1362, 304] width 378 height 34
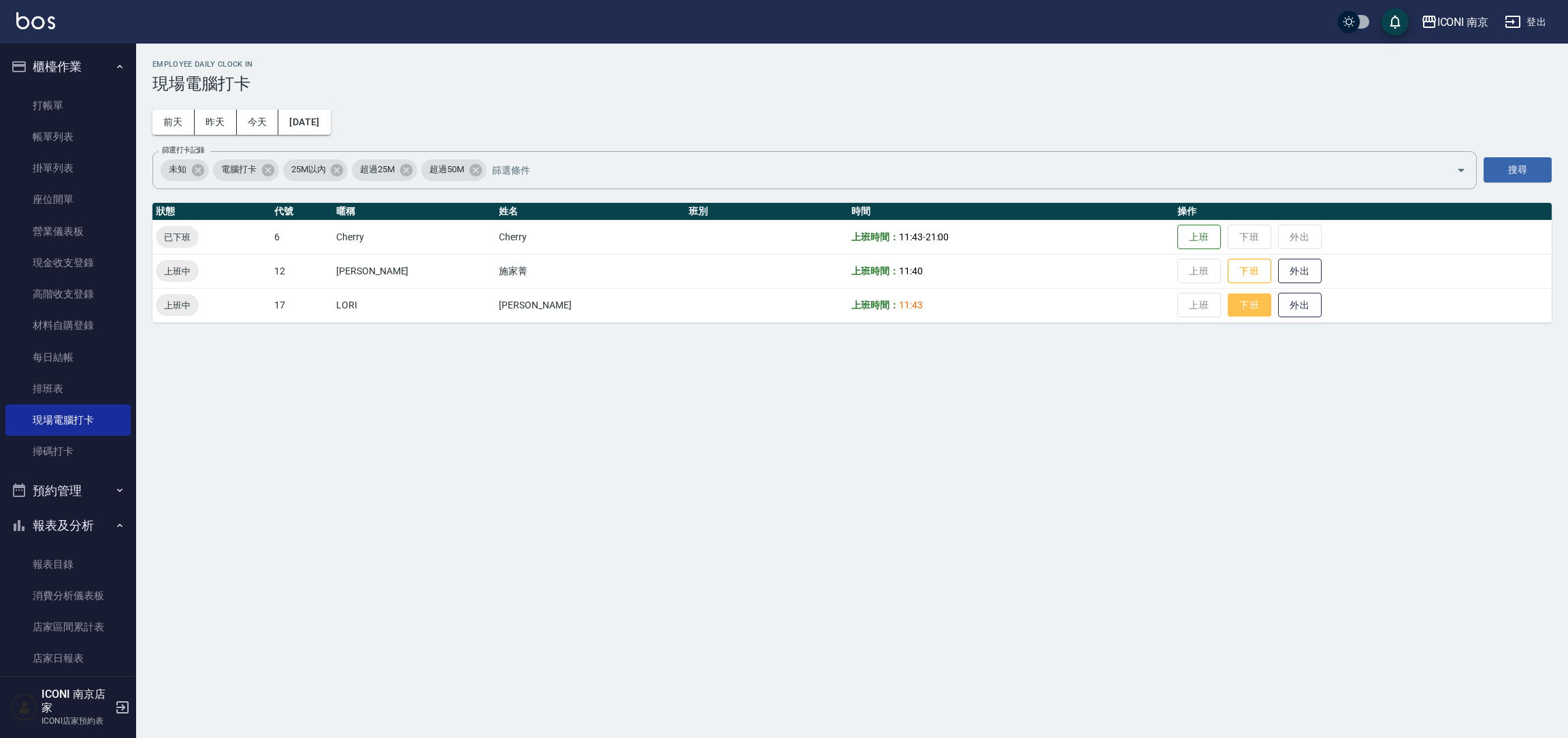
click at [1228, 314] on button "下班" at bounding box center [1250, 305] width 43 height 24
click at [1230, 270] on button "下班" at bounding box center [1250, 271] width 43 height 24
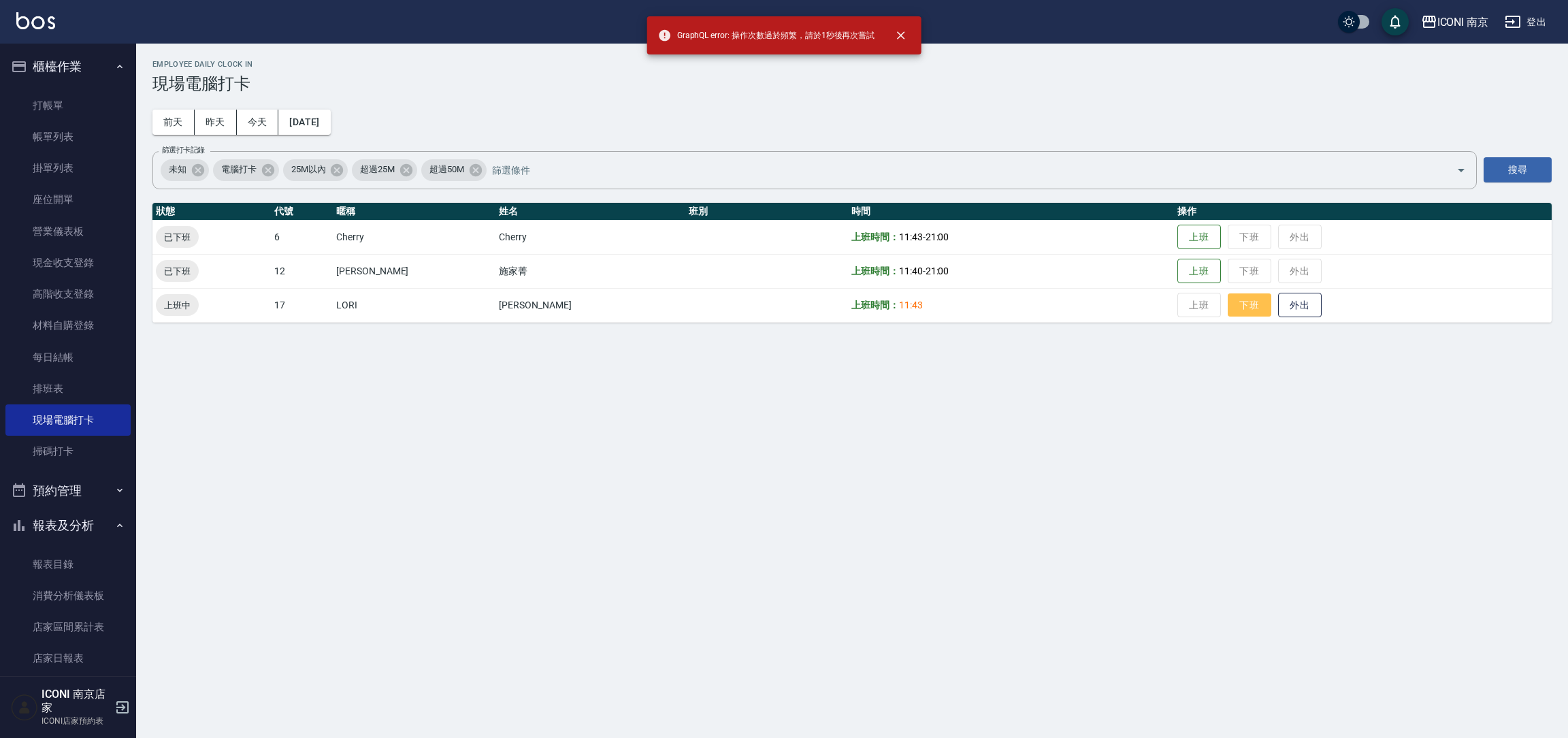
click at [1228, 302] on button "下班" at bounding box center [1250, 305] width 43 height 24
click at [1212, 276] on td "上班 下班 外出" at bounding box center [1362, 270] width 378 height 34
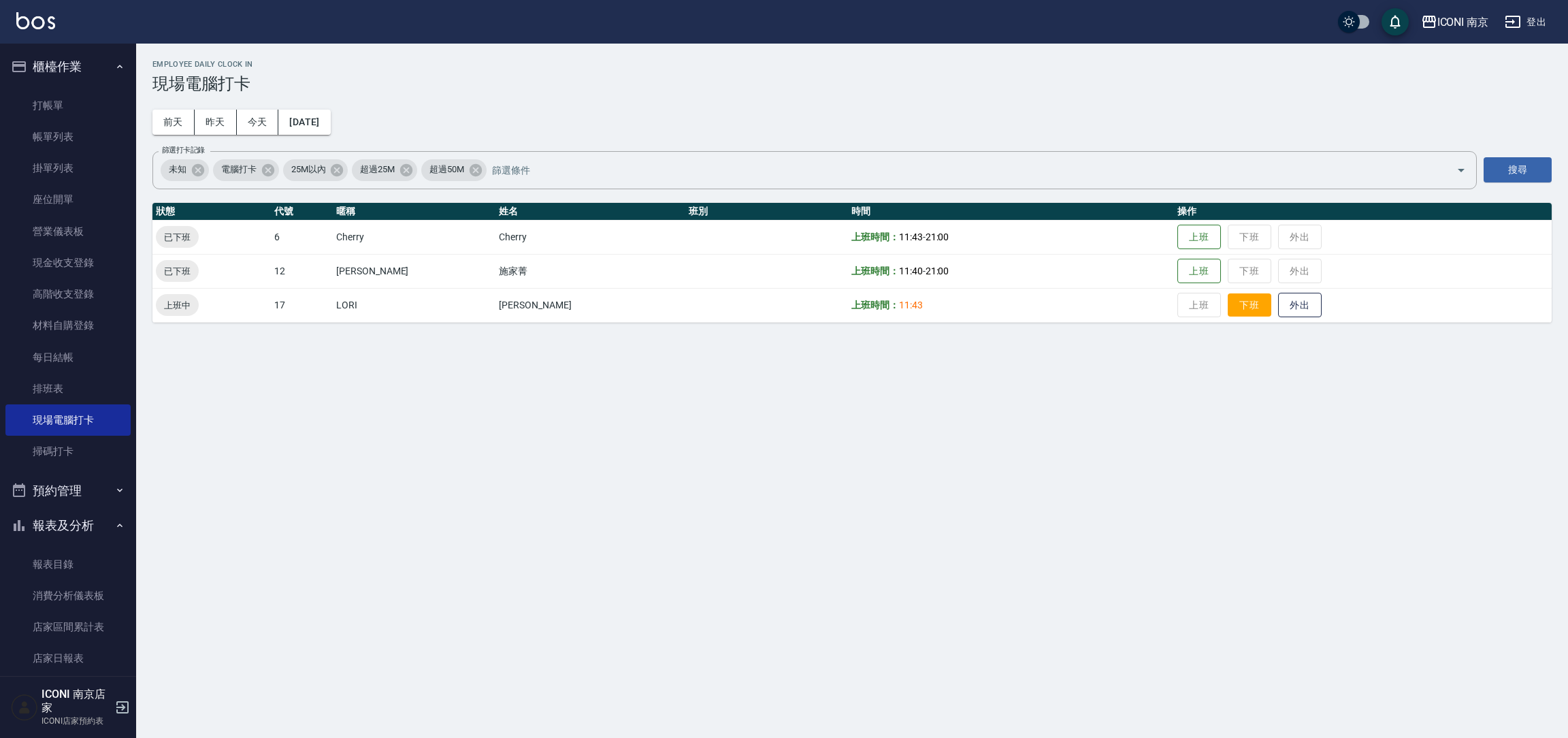
click at [1228, 305] on button "下班" at bounding box center [1250, 305] width 43 height 24
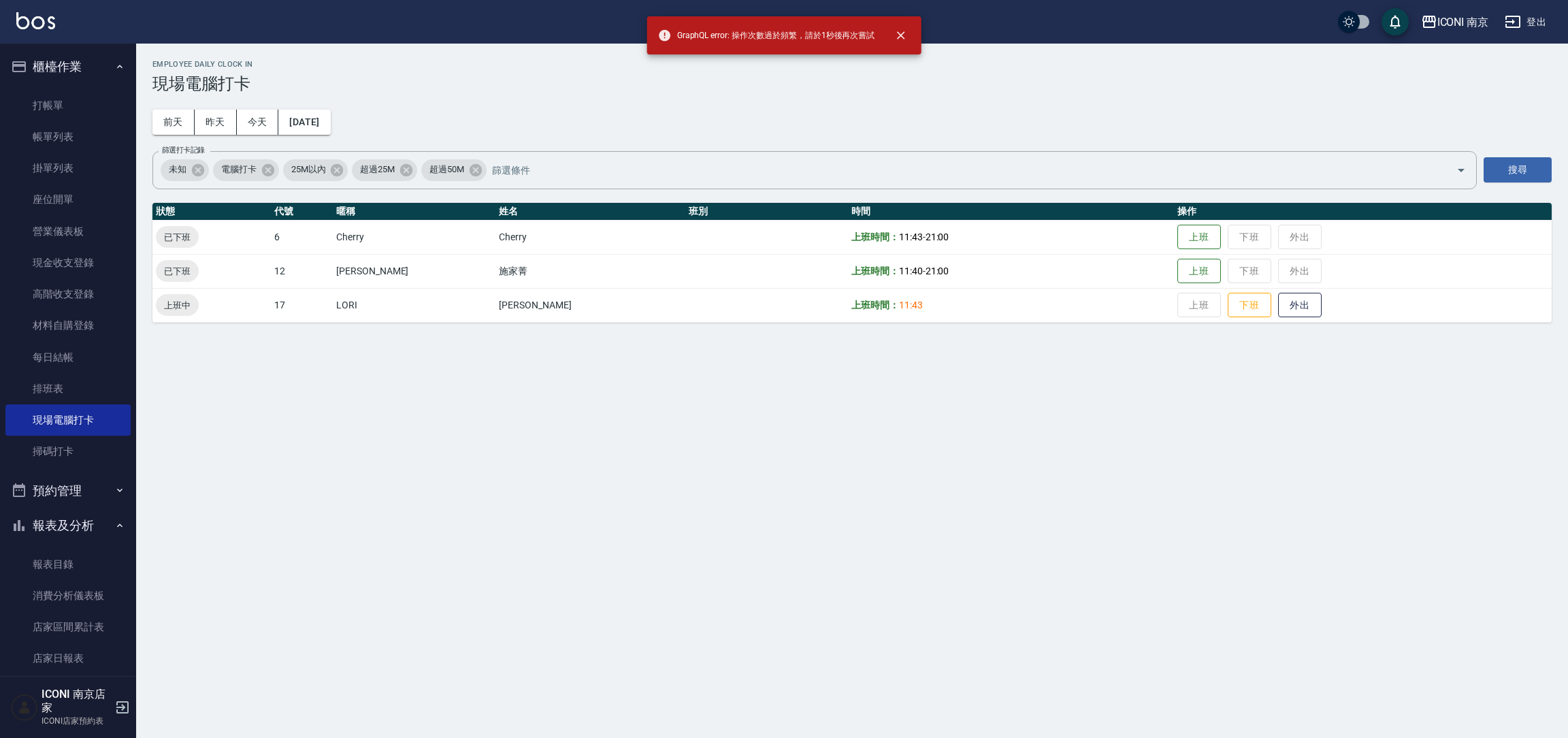
drag, startPoint x: 1180, startPoint y: 381, endPoint x: 1177, endPoint y: 372, distance: 9.5
click at [1177, 383] on div "Employee Daily Clock In 現場電腦打卡 前天 昨天 今天 2025/09/09 篩選打卡記錄 未知 電腦打卡 25M以內 超過25M 超…" at bounding box center [784, 369] width 1568 height 738
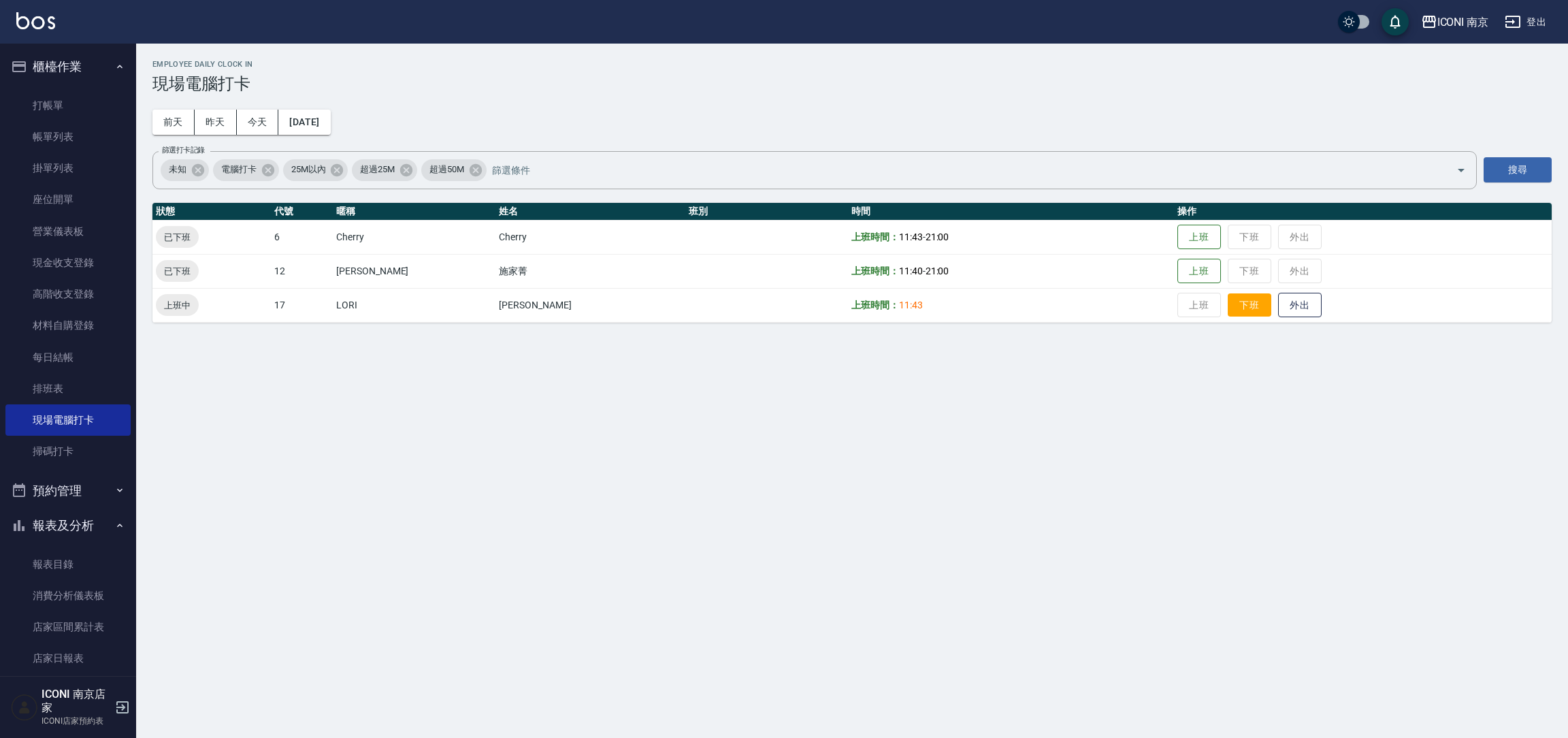
click at [1233, 299] on button "下班" at bounding box center [1250, 305] width 43 height 24
